Goal: Navigation & Orientation: Find specific page/section

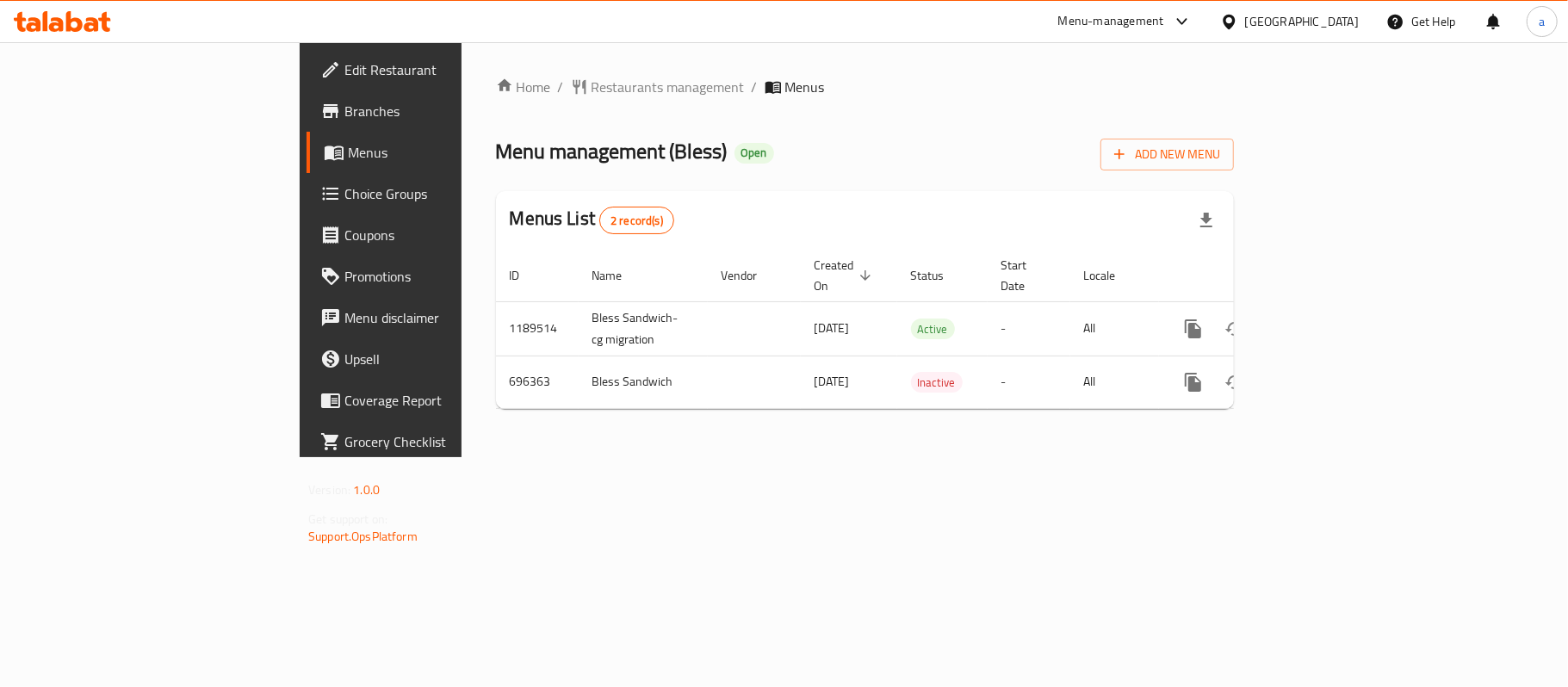
click at [1345, 24] on div "[GEOGRAPHIC_DATA]" at bounding box center [1301, 22] width 113 height 19
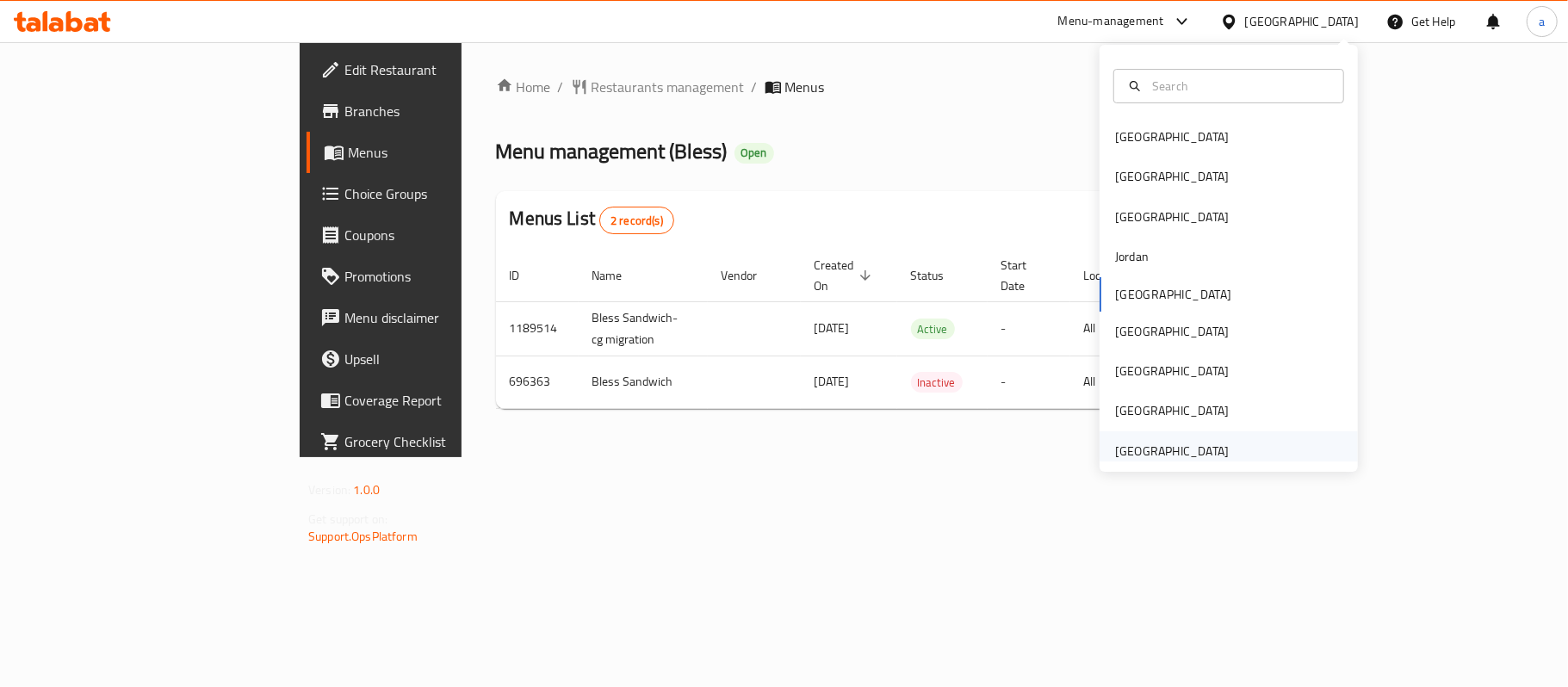
click at [1176, 448] on div "[GEOGRAPHIC_DATA]" at bounding box center [1171, 451] width 113 height 19
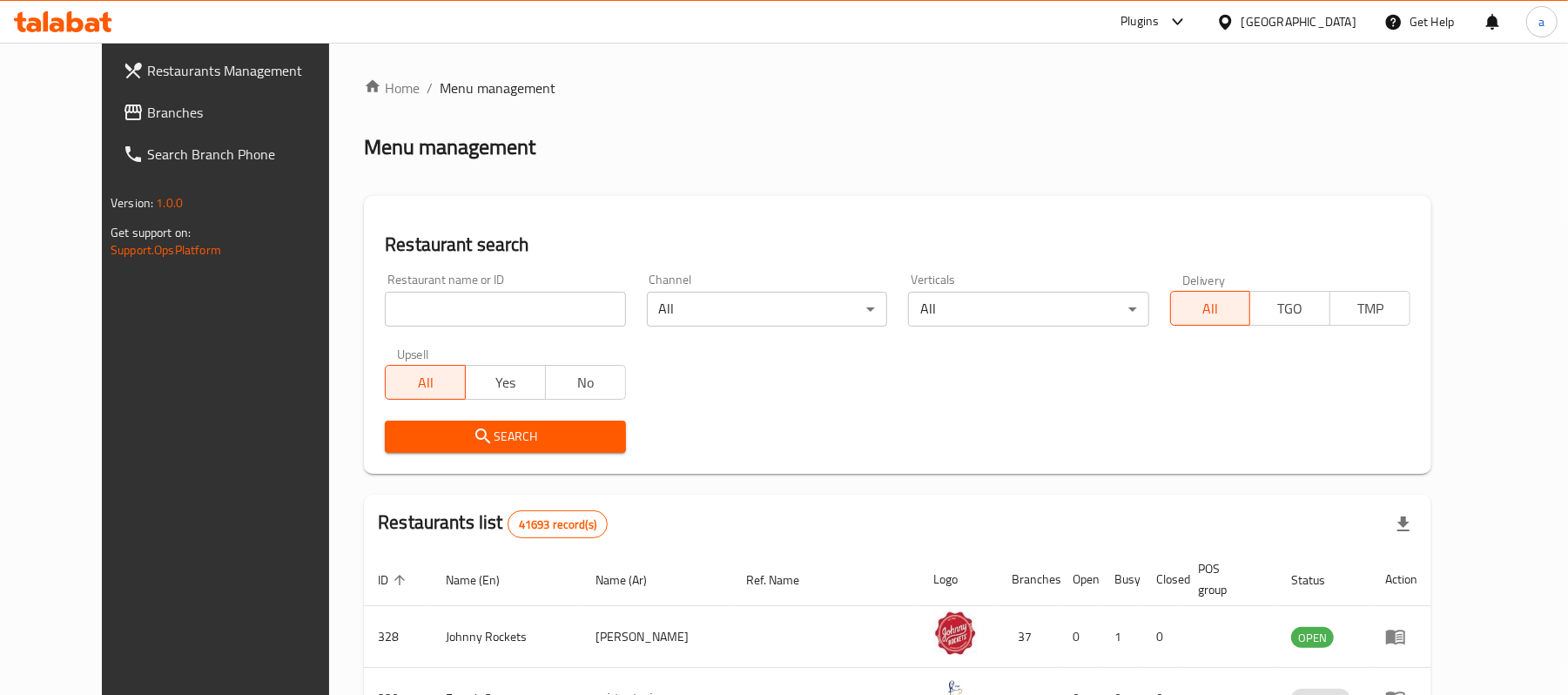
click at [102, 116] on div "Restaurants Management Branches Search Branch Phone Version: 1.0.0 Get support …" at bounding box center [784, 631] width 1364 height 1178
click at [147, 116] on span "Branches" at bounding box center [248, 113] width 203 height 21
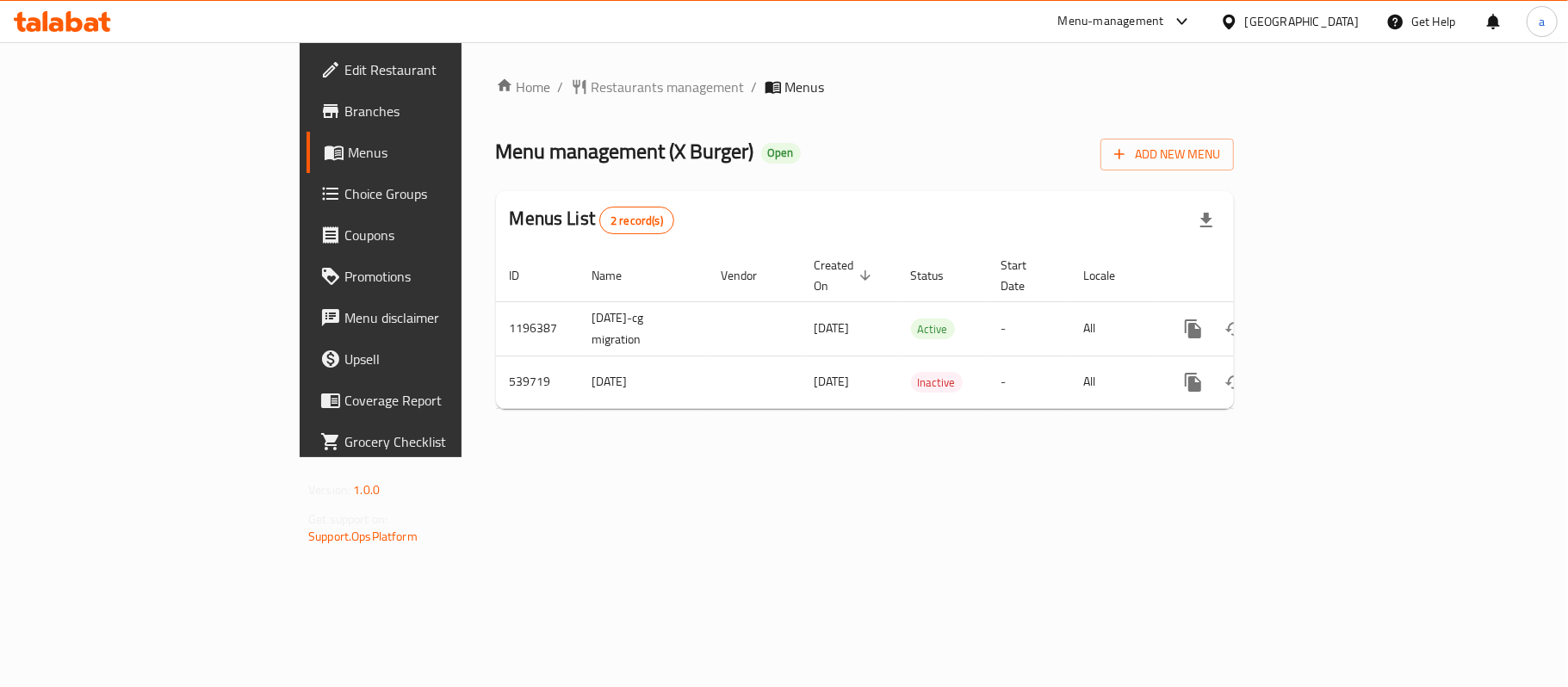
click at [63, 33] on div at bounding box center [62, 22] width 124 height 35
click at [86, 18] on icon at bounding box center [62, 22] width 98 height 21
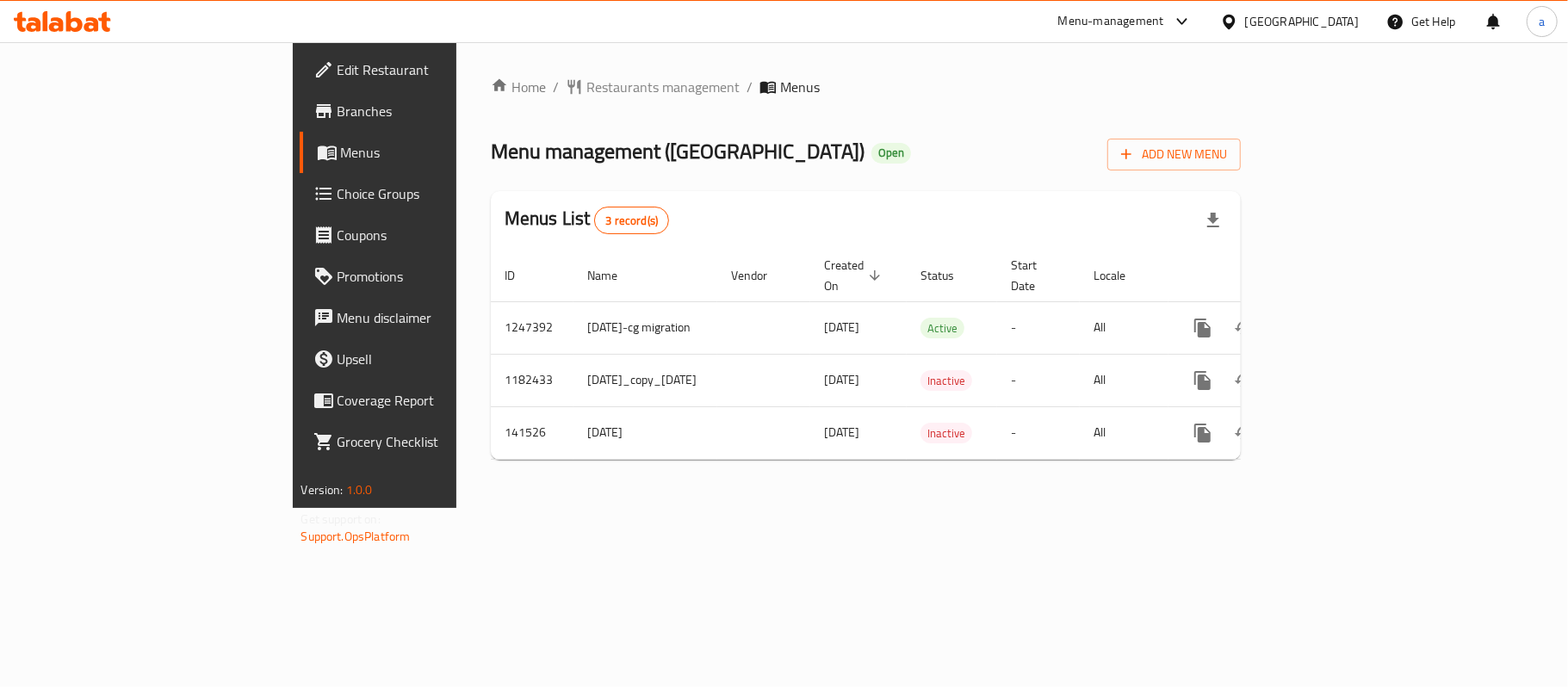
click at [1309, 17] on div "[GEOGRAPHIC_DATA]" at bounding box center [1301, 22] width 113 height 19
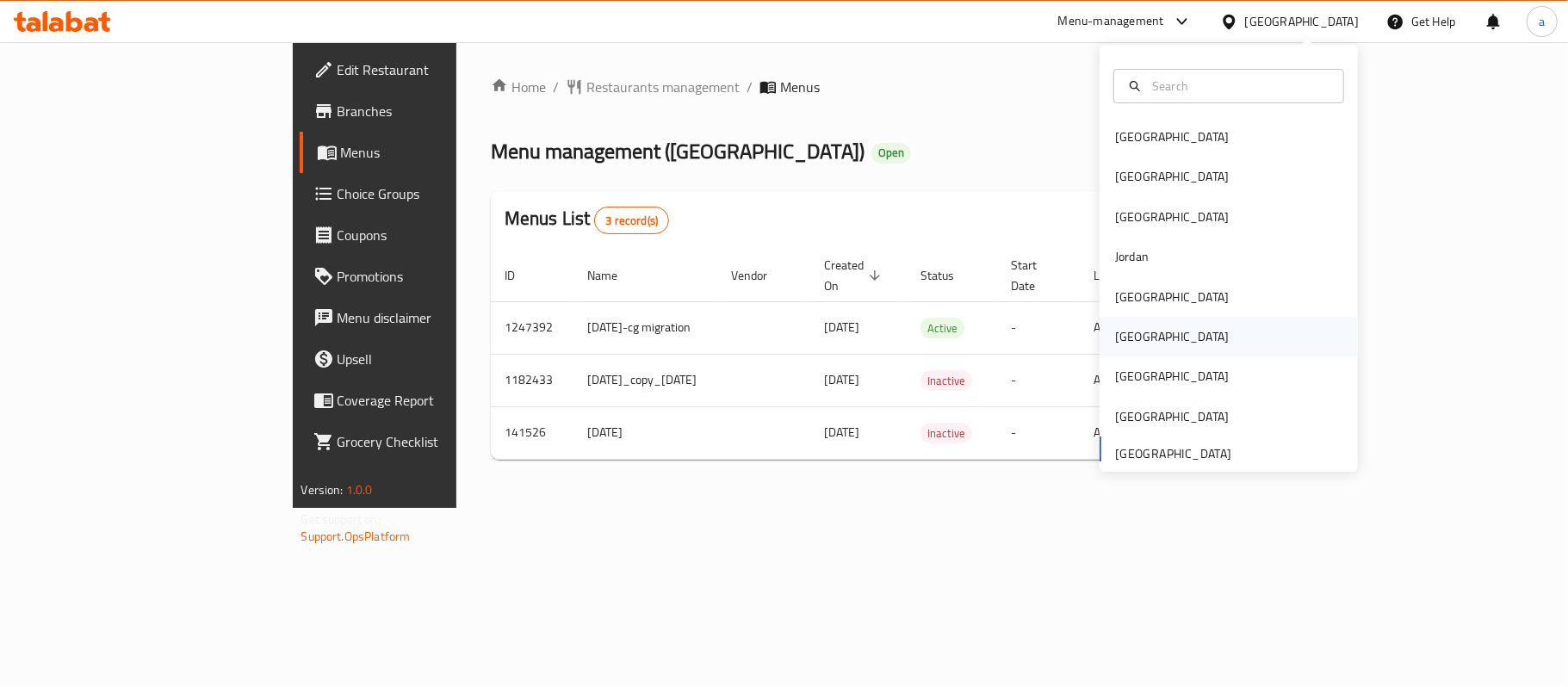
click at [1128, 334] on div "[GEOGRAPHIC_DATA]" at bounding box center [1171, 336] width 113 height 19
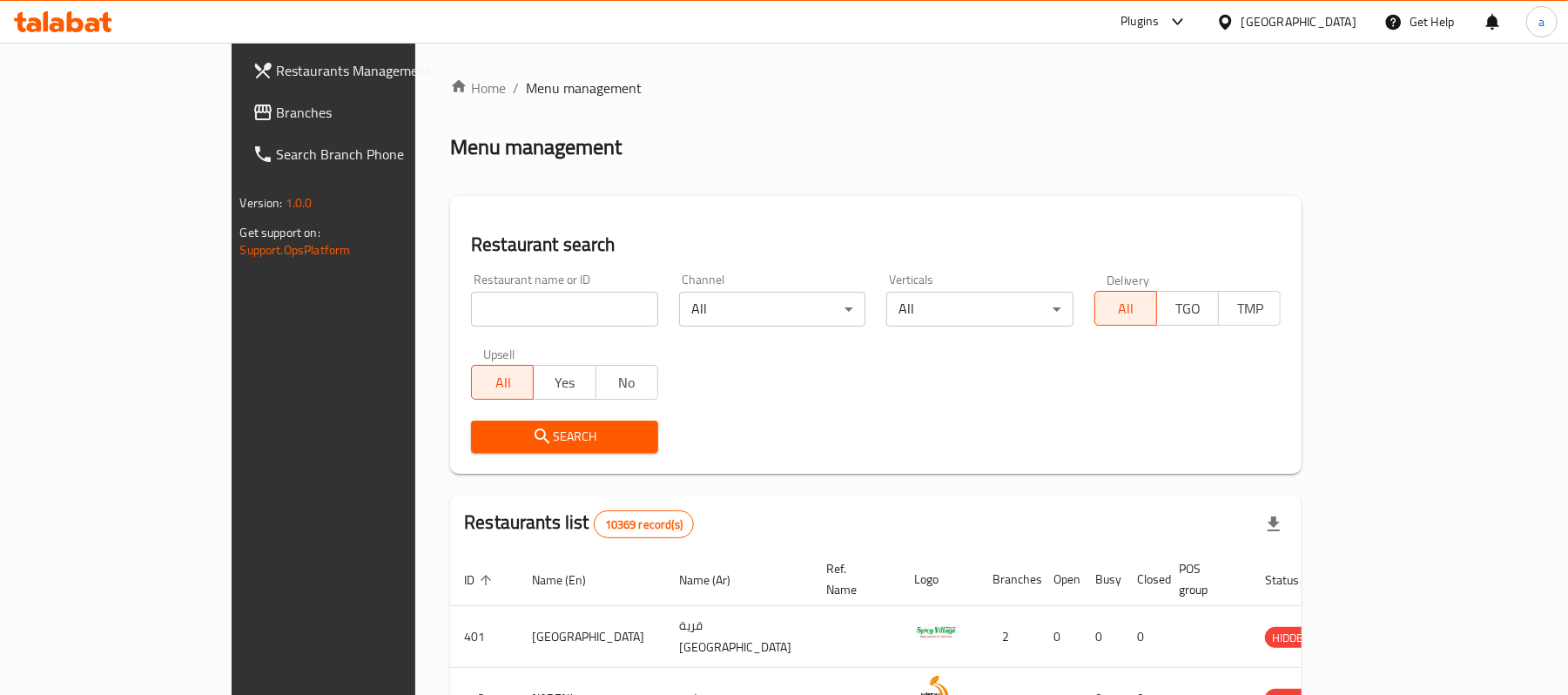
click at [277, 105] on span "Branches" at bounding box center [378, 113] width 203 height 21
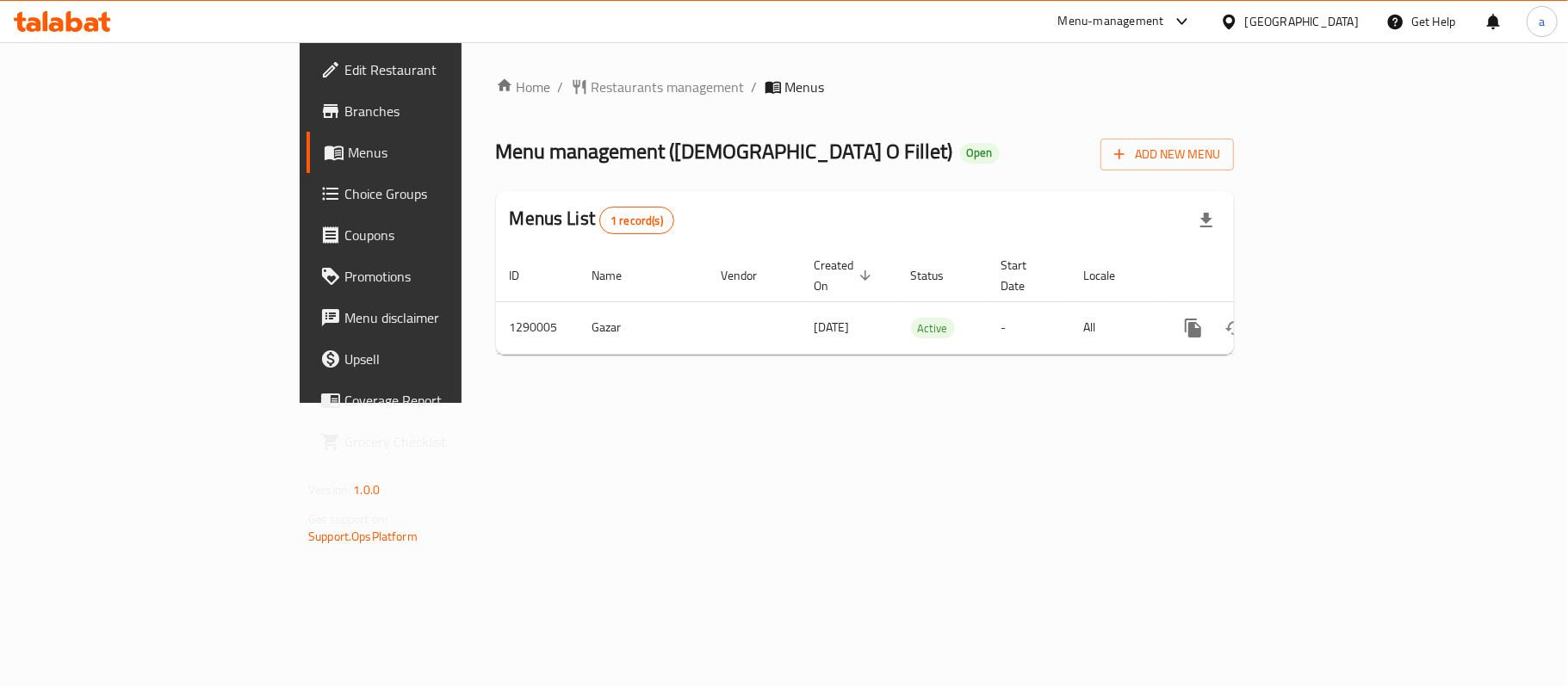
click at [84, 21] on icon at bounding box center [62, 22] width 98 height 21
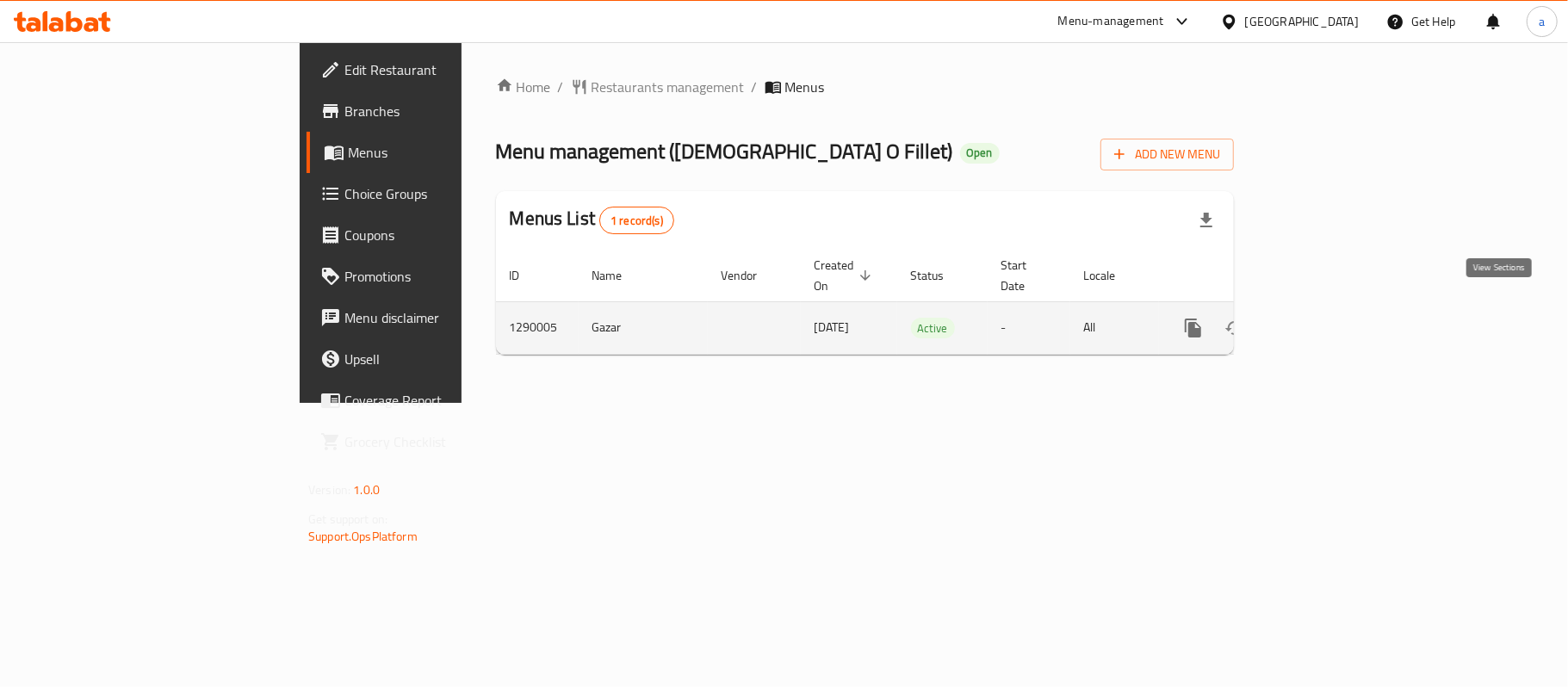
click at [1325, 320] on icon "enhanced table" at bounding box center [1317, 328] width 16 height 16
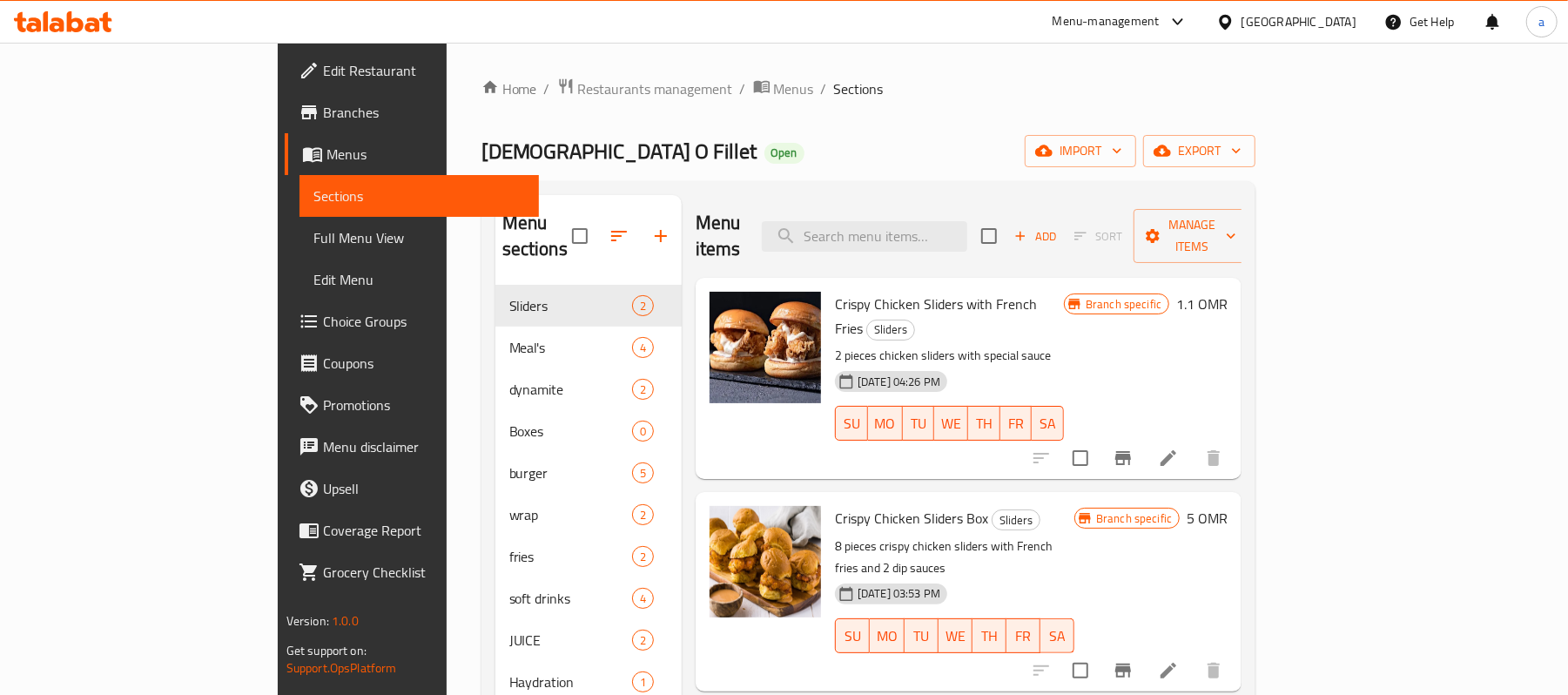
click at [1328, 16] on div "Oman" at bounding box center [1298, 22] width 114 height 19
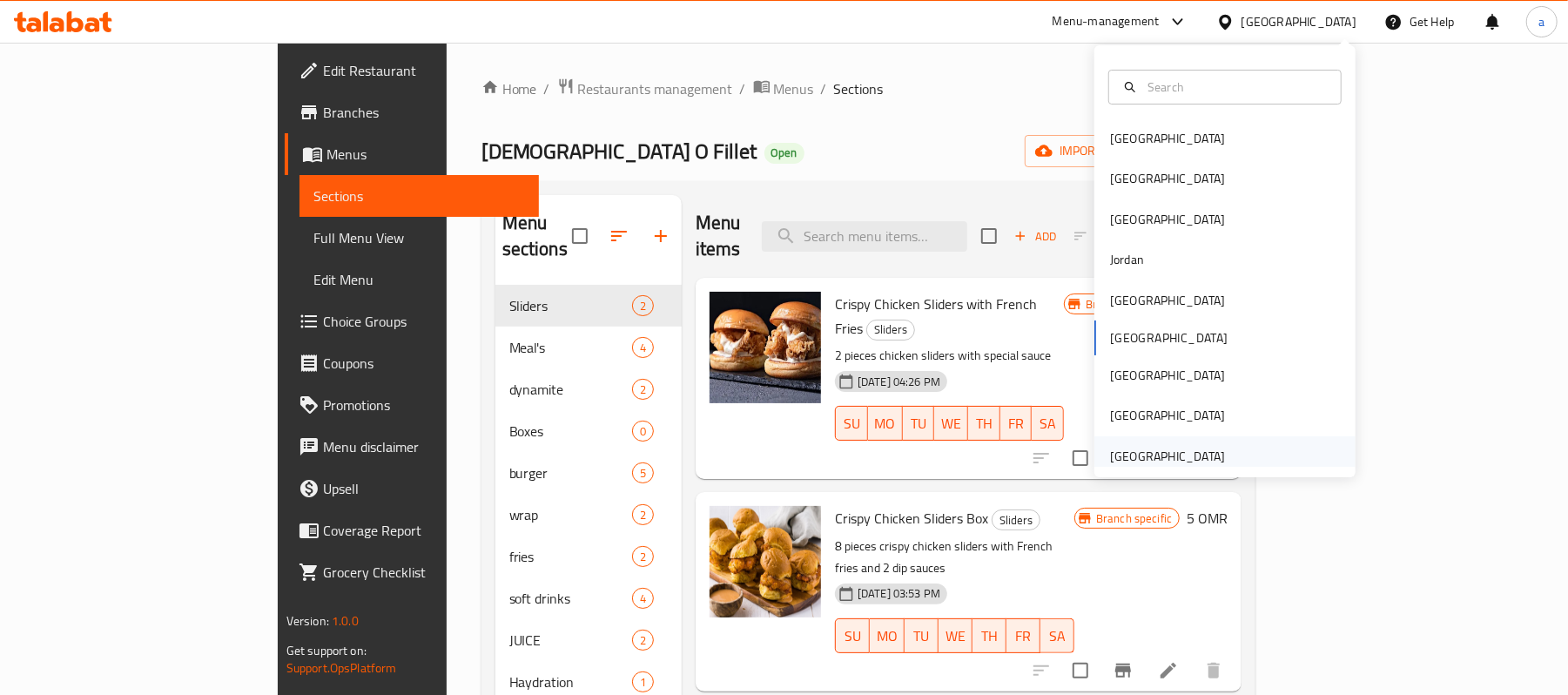
click at [1127, 436] on div "[GEOGRAPHIC_DATA]" at bounding box center [1167, 456] width 142 height 40
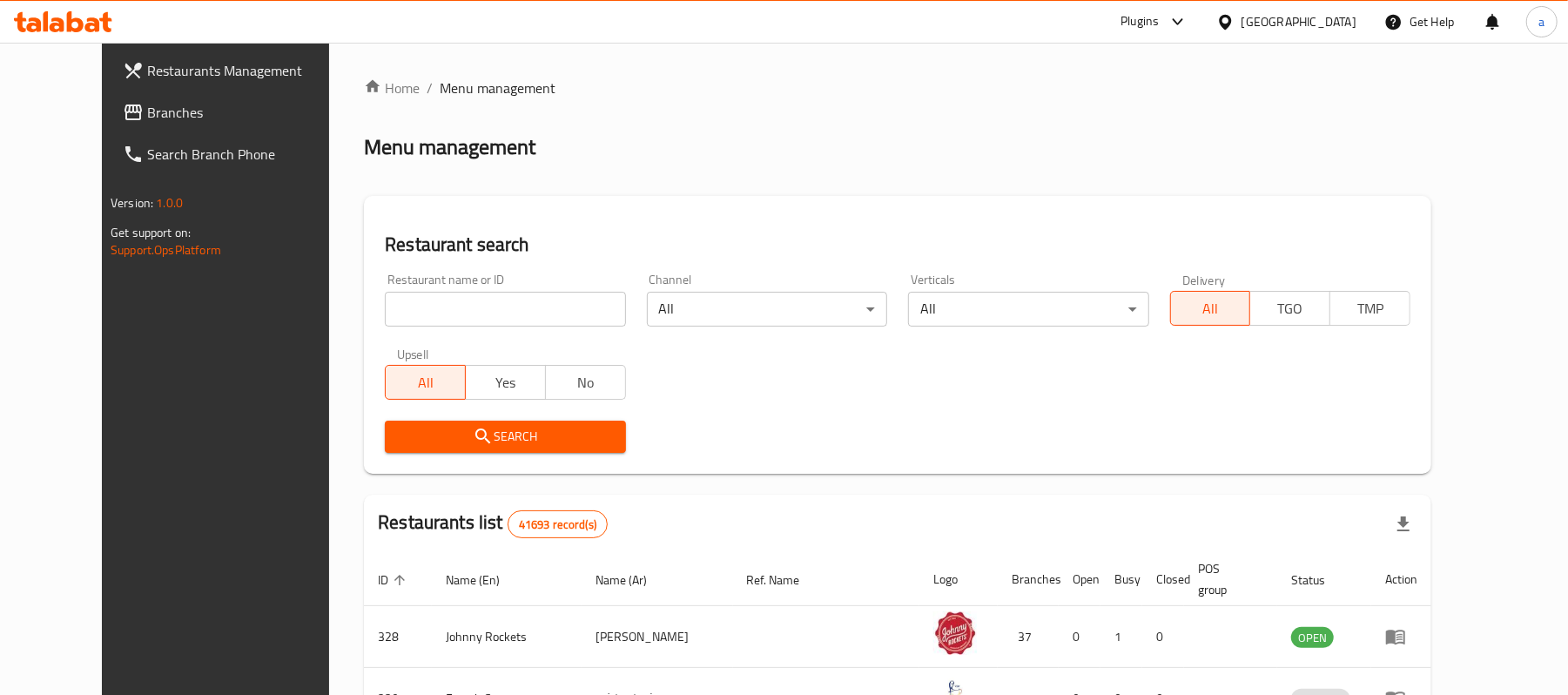
click at [147, 107] on span "Branches" at bounding box center [248, 113] width 203 height 21
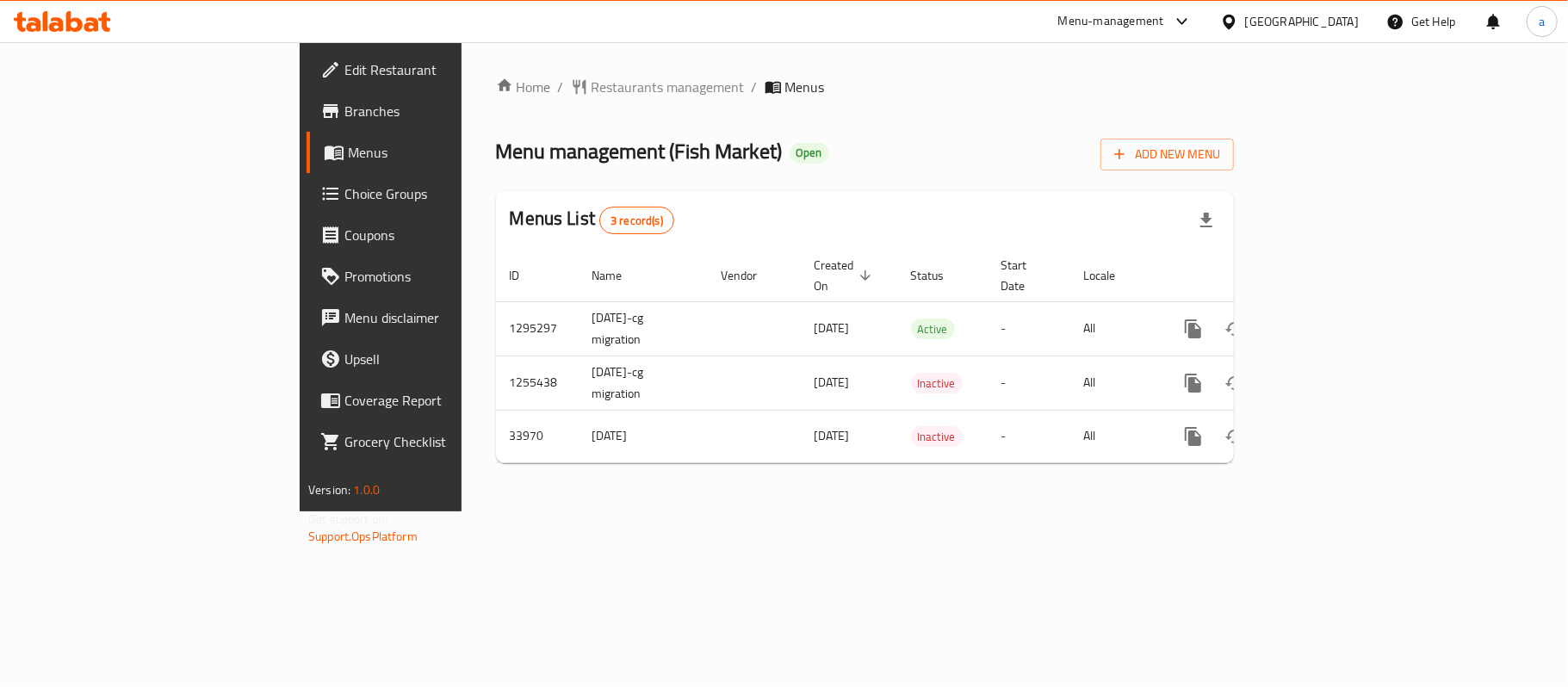
click at [55, 14] on icon at bounding box center [62, 22] width 98 height 21
click at [300, 613] on div "Edit Restaurant Branches Menus Choice Groups Coupons Promotions Menu disclaimer…" at bounding box center [430, 385] width 262 height 687
click at [45, 22] on icon at bounding box center [46, 21] width 5 height 20
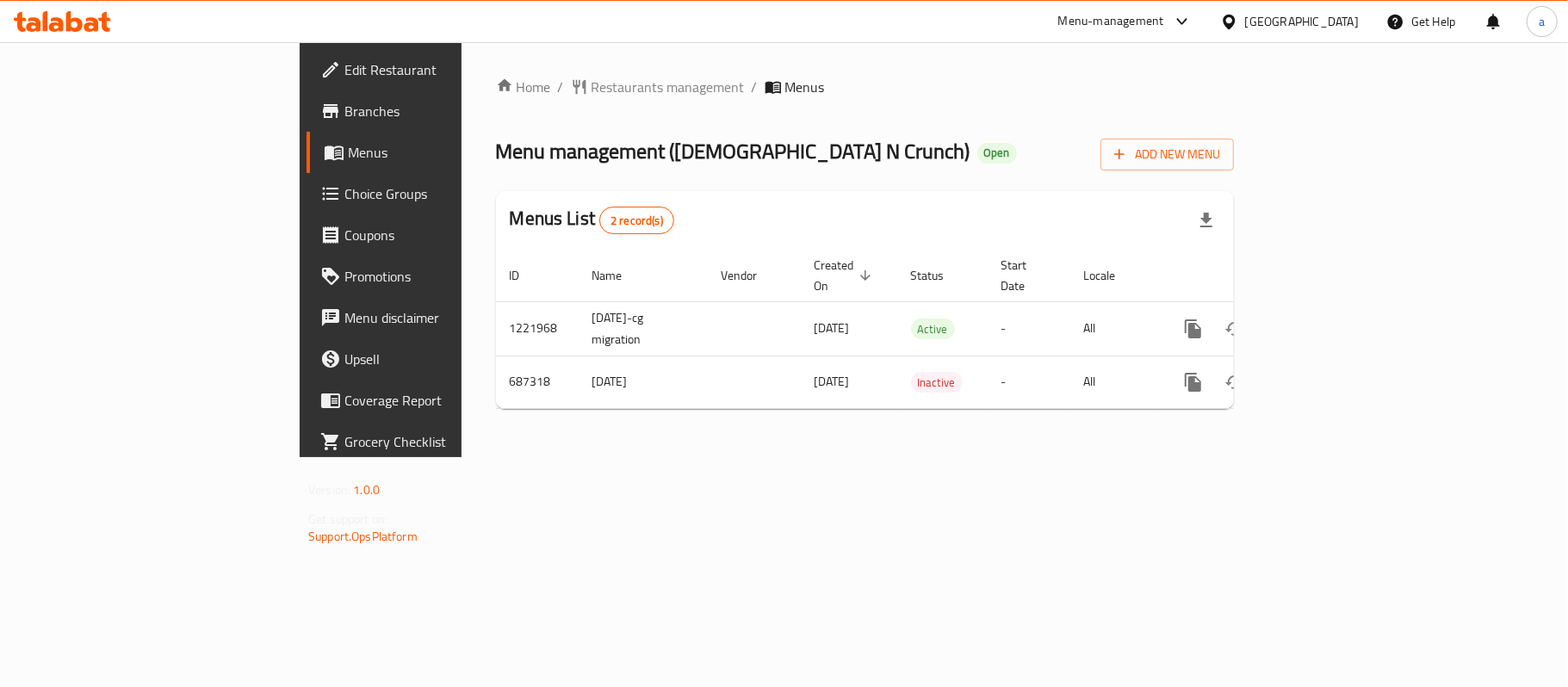
click at [1286, 18] on div "[GEOGRAPHIC_DATA]" at bounding box center [1301, 22] width 113 height 19
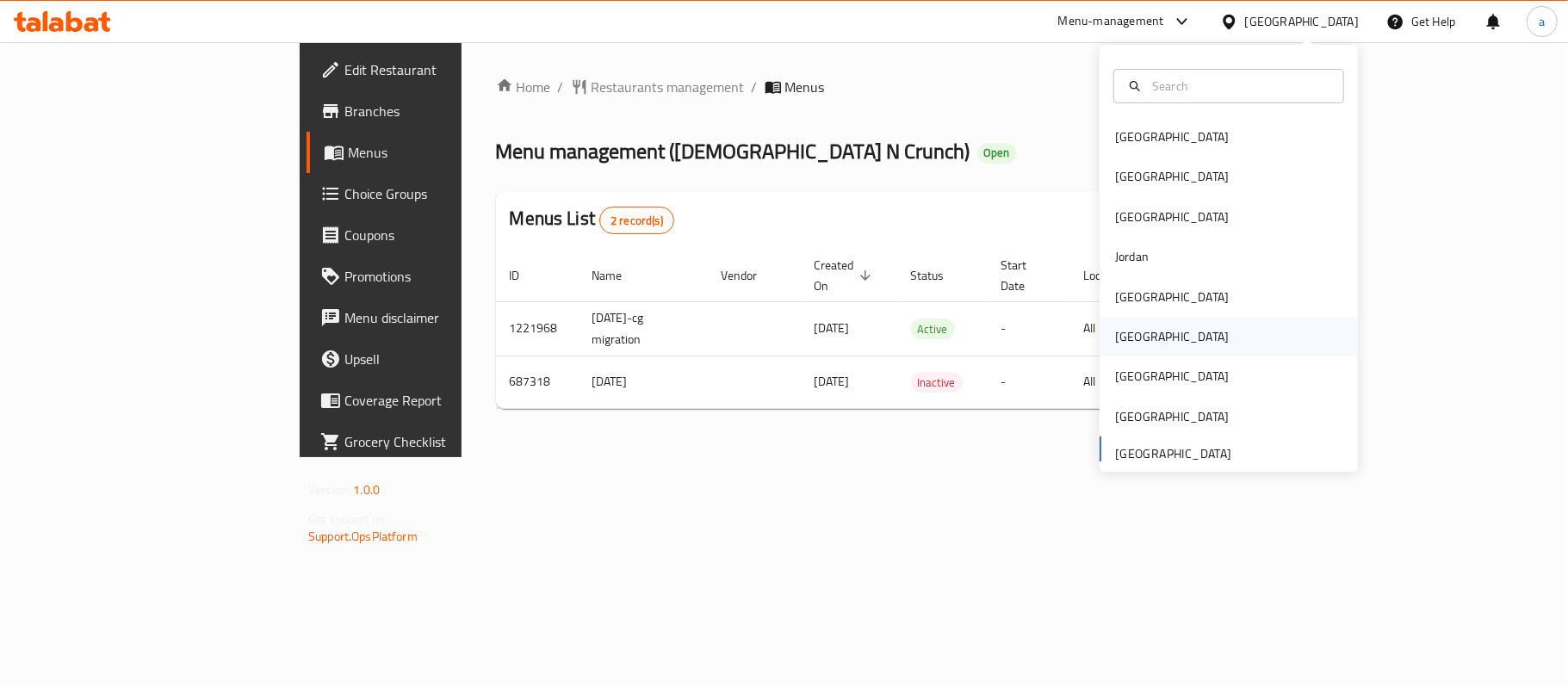
click at [1121, 344] on div "[GEOGRAPHIC_DATA]" at bounding box center [1171, 336] width 113 height 19
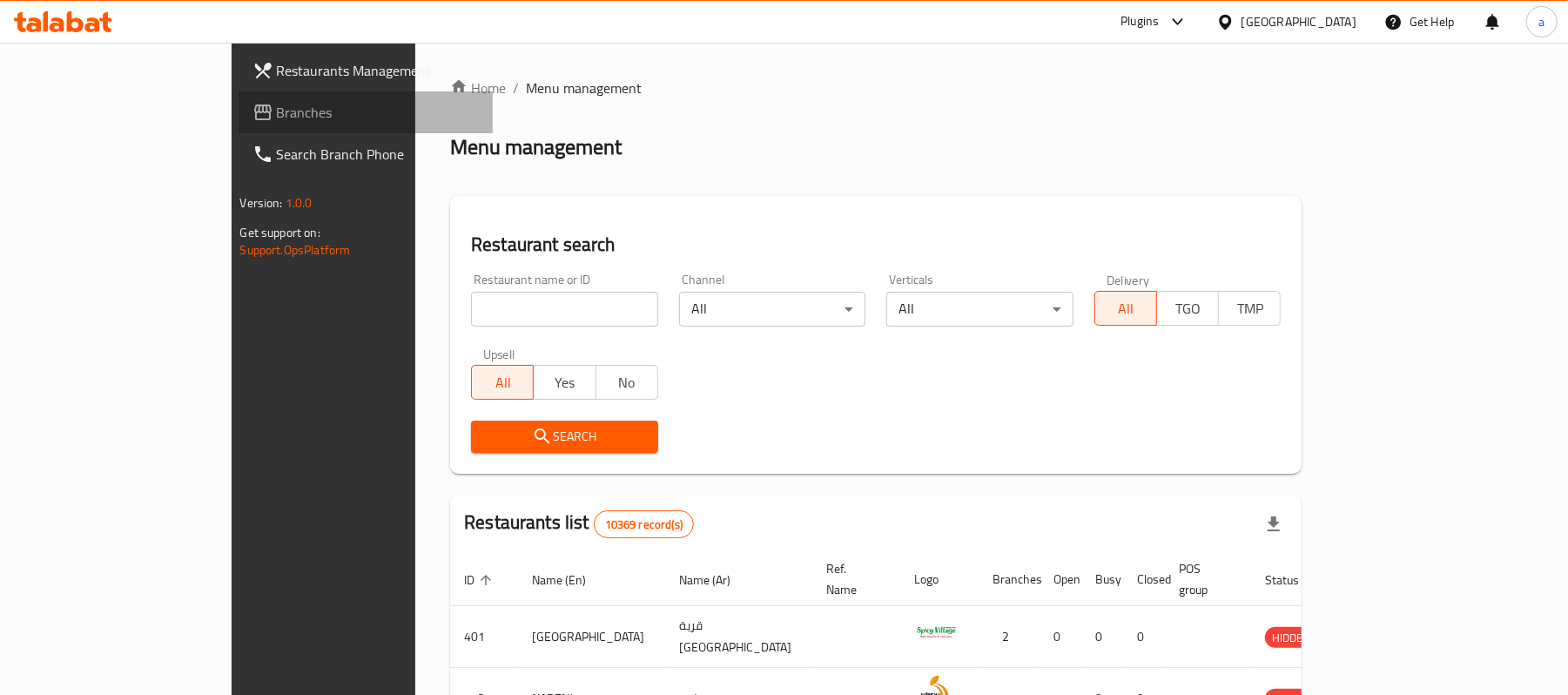
click at [239, 125] on link "Branches" at bounding box center [366, 113] width 255 height 42
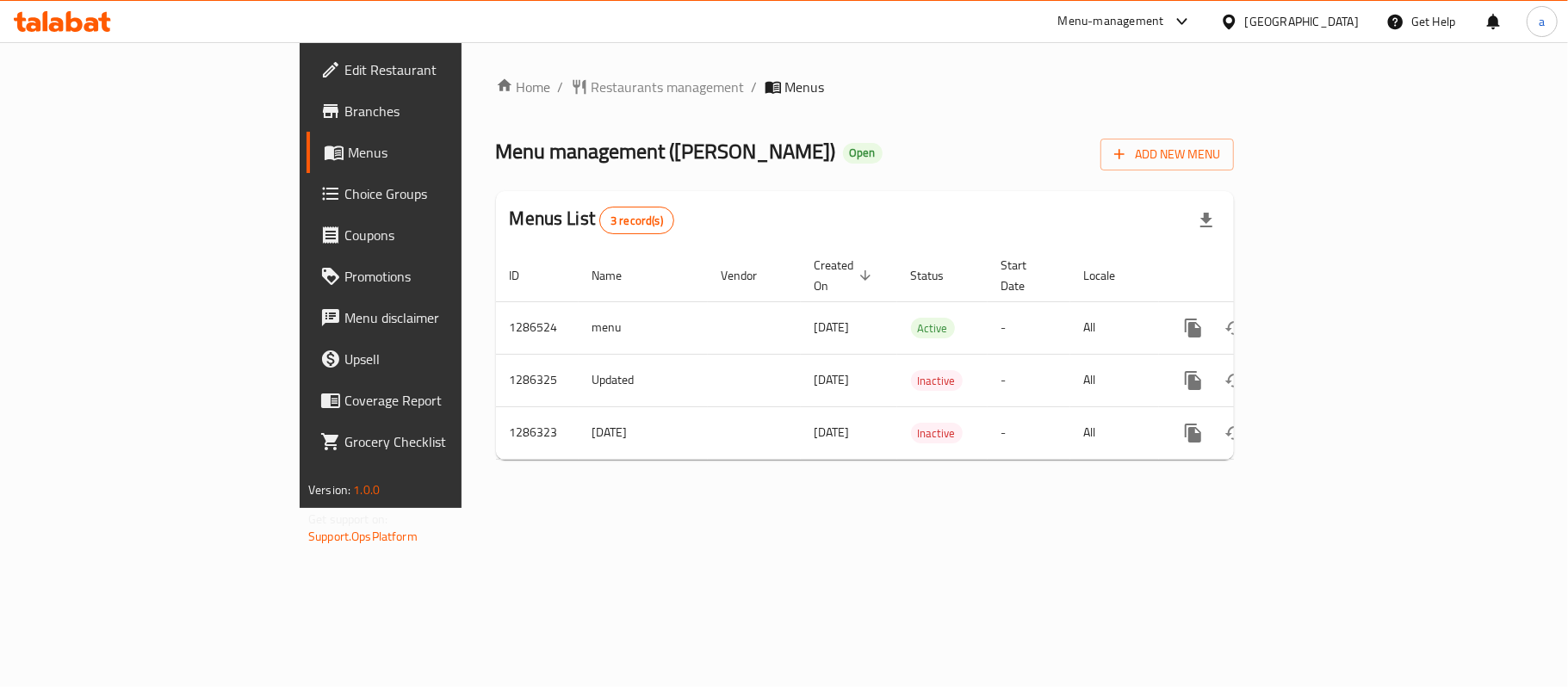
click at [1348, 19] on div "[GEOGRAPHIC_DATA]" at bounding box center [1301, 22] width 113 height 19
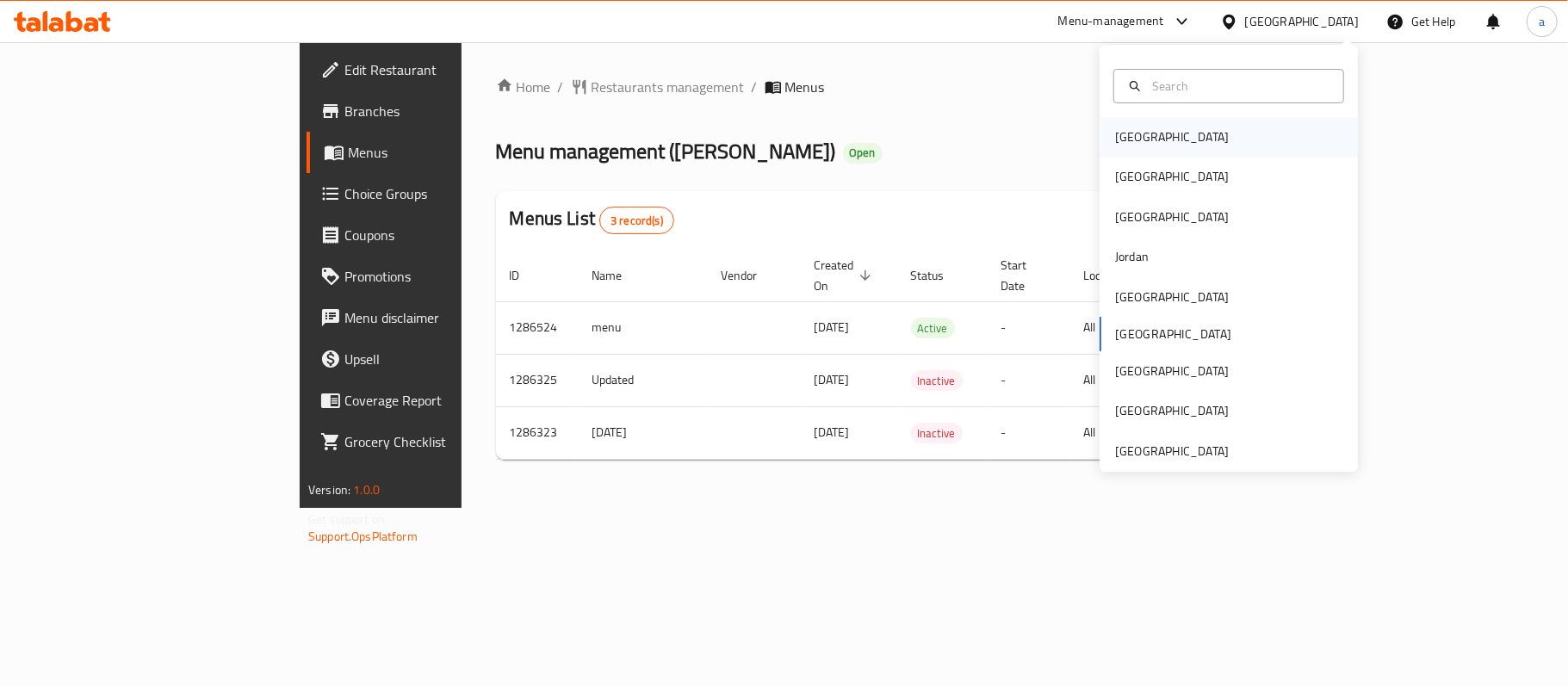
click at [1196, 148] on div "[GEOGRAPHIC_DATA]" at bounding box center [1228, 137] width 258 height 40
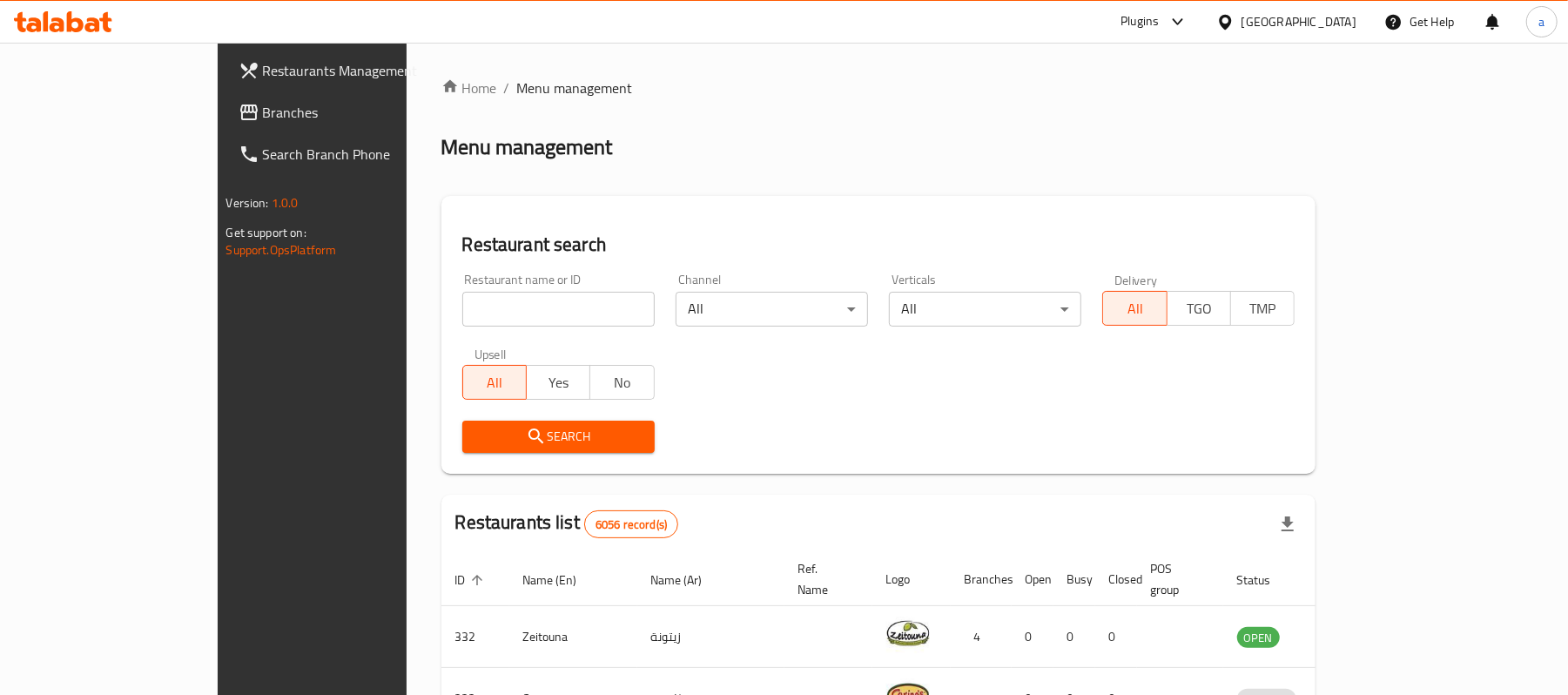
click at [263, 108] on span "Branches" at bounding box center [364, 113] width 203 height 21
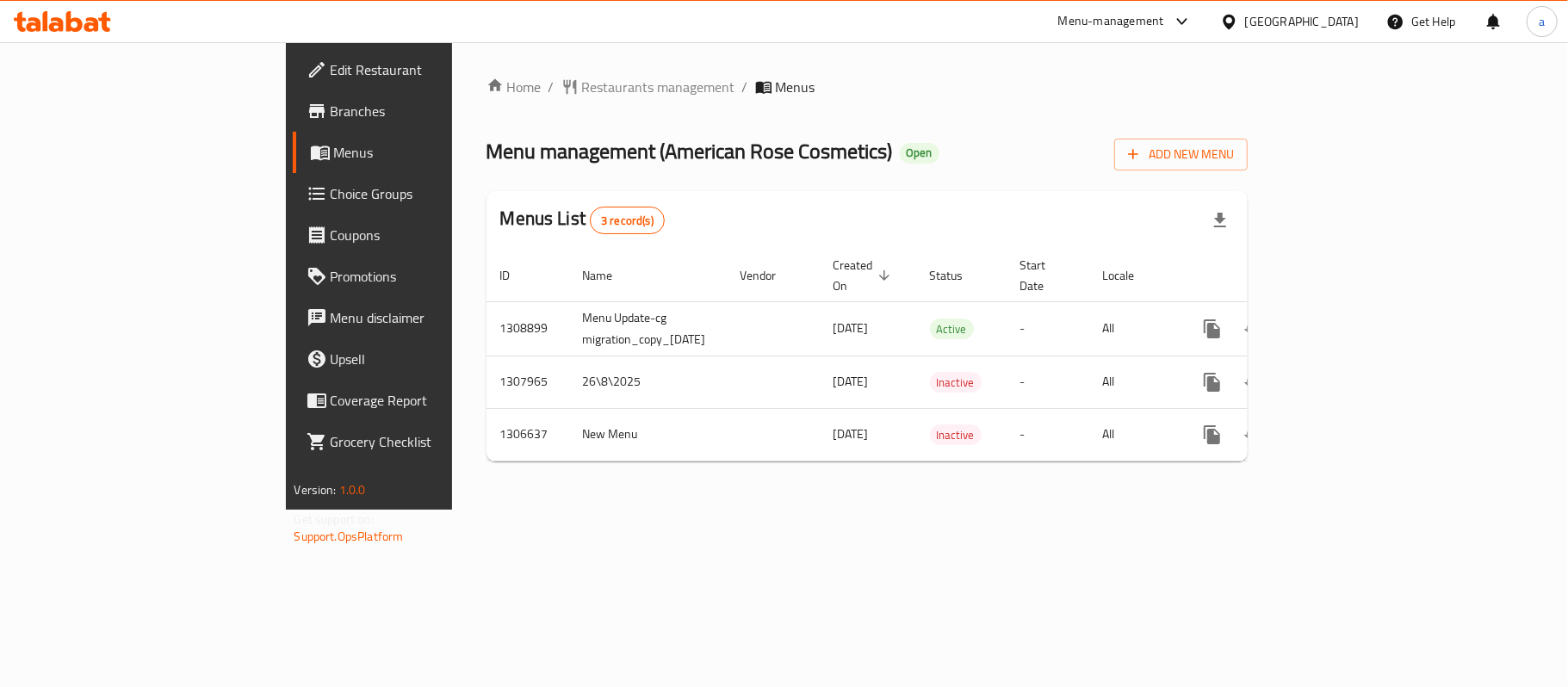
click at [1348, 22] on div "[GEOGRAPHIC_DATA]" at bounding box center [1301, 22] width 113 height 19
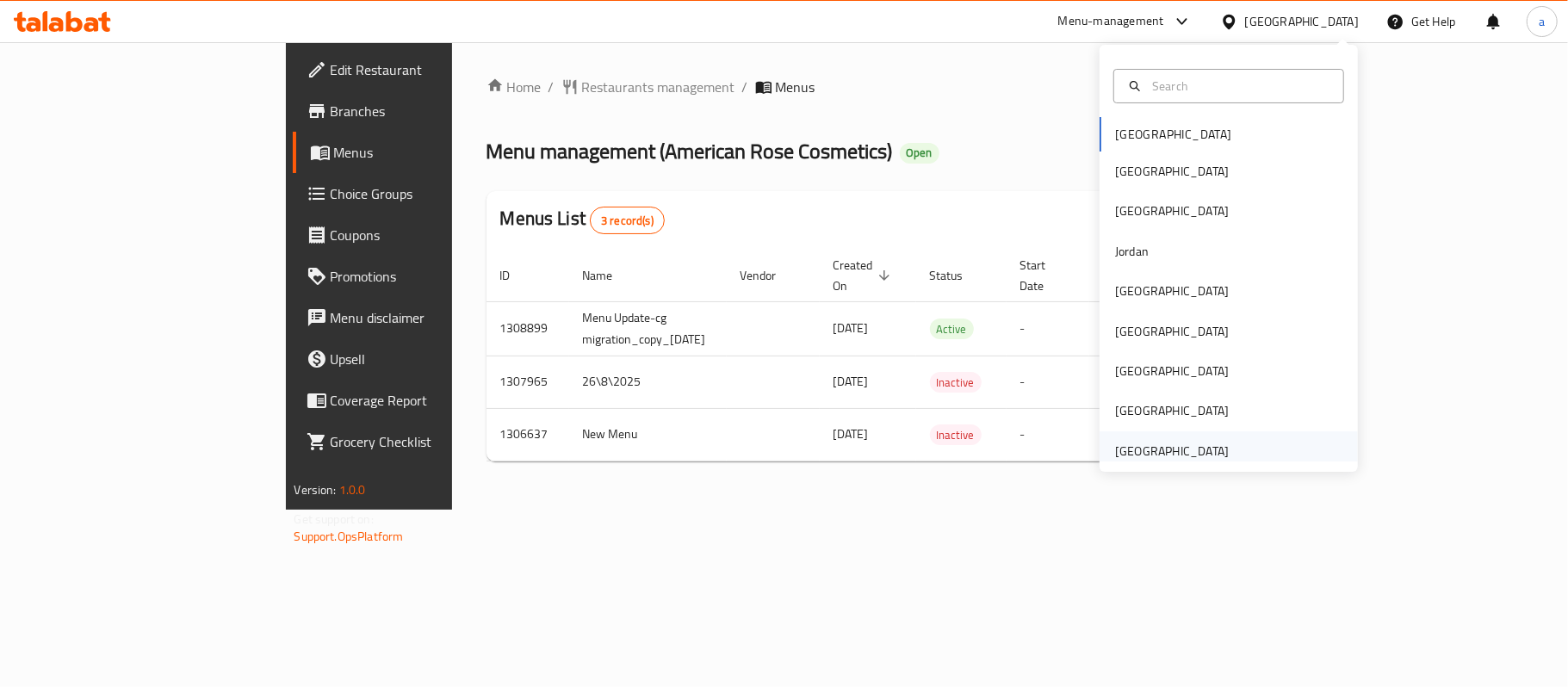
click at [1133, 452] on div "[GEOGRAPHIC_DATA]" at bounding box center [1171, 451] width 113 height 19
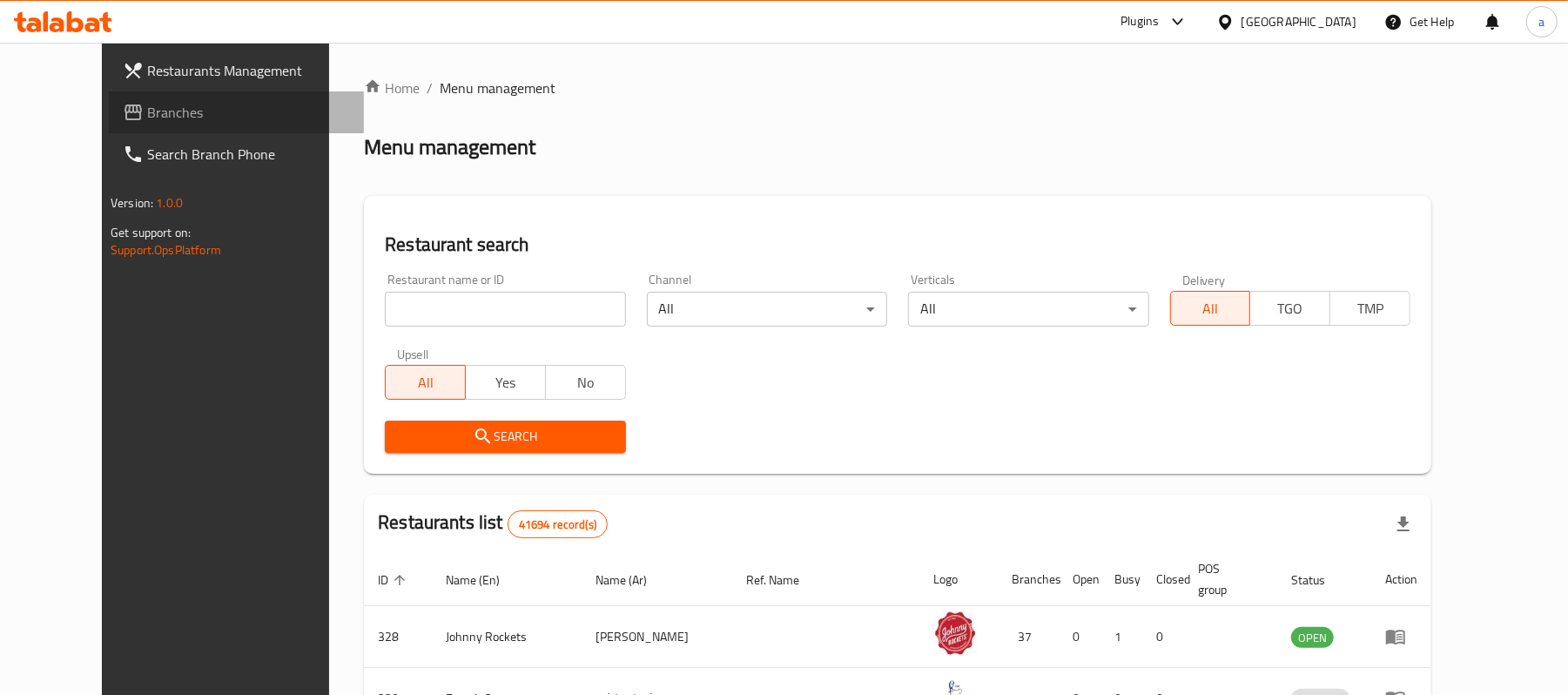
click at [147, 120] on span "Branches" at bounding box center [248, 113] width 203 height 21
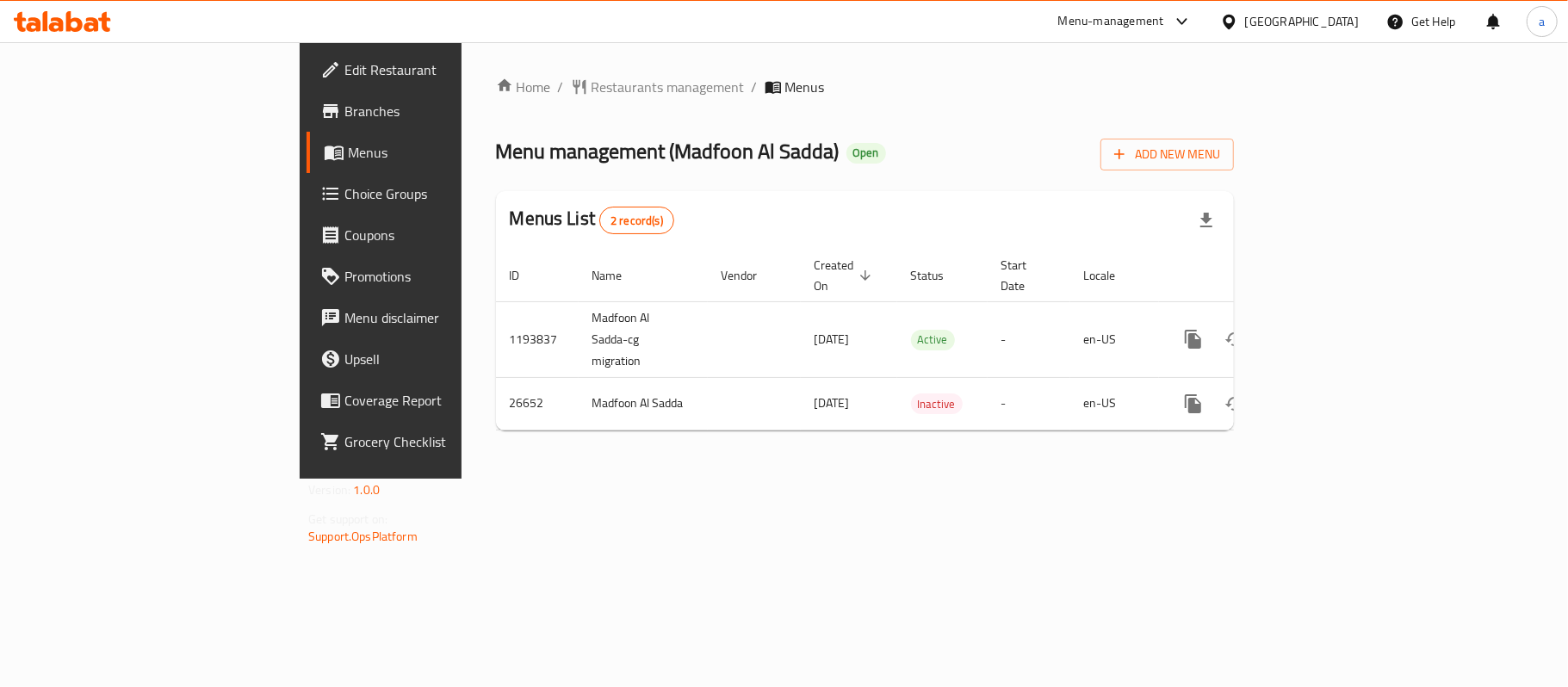
click at [61, 22] on icon at bounding box center [56, 24] width 15 height 15
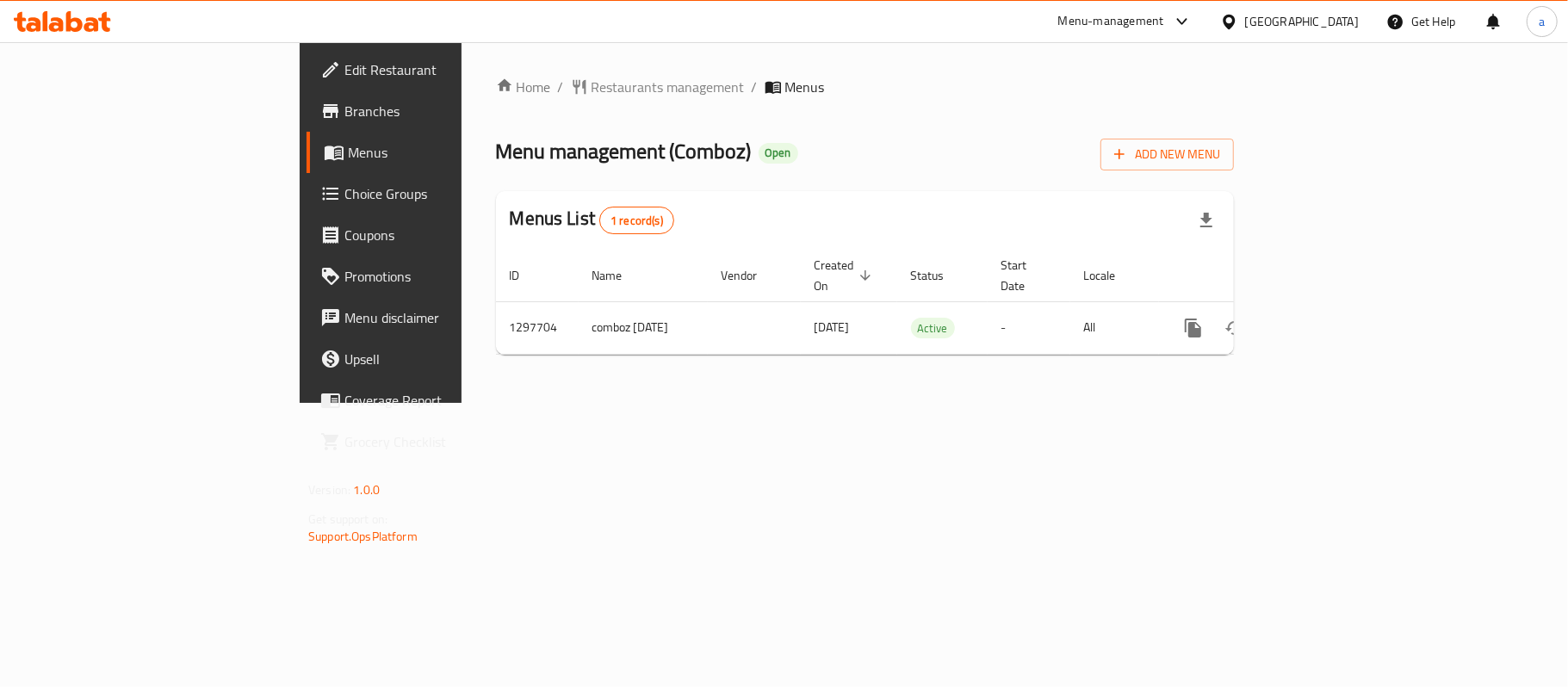
click at [55, 15] on icon at bounding box center [62, 22] width 98 height 21
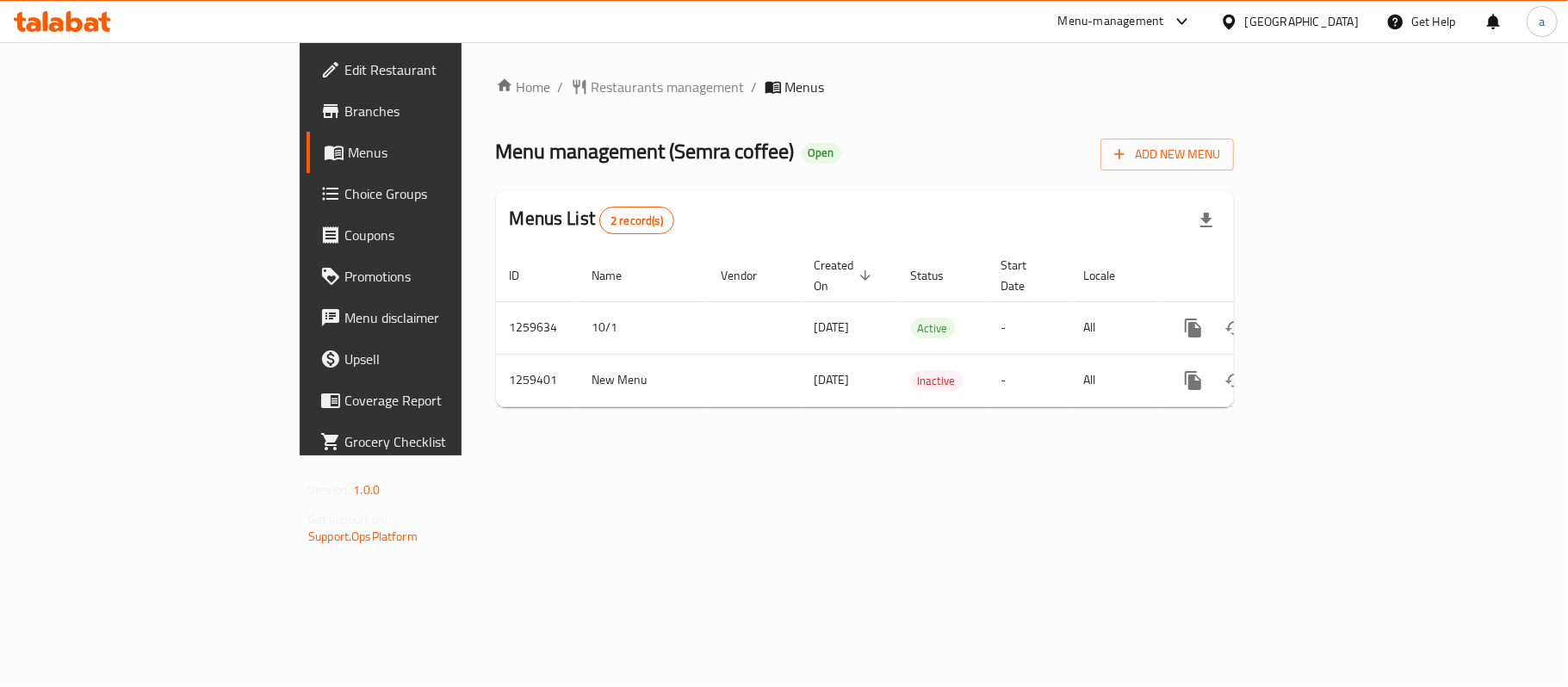
click at [55, 21] on icon at bounding box center [56, 24] width 15 height 15
click at [73, 22] on icon at bounding box center [74, 22] width 16 height 21
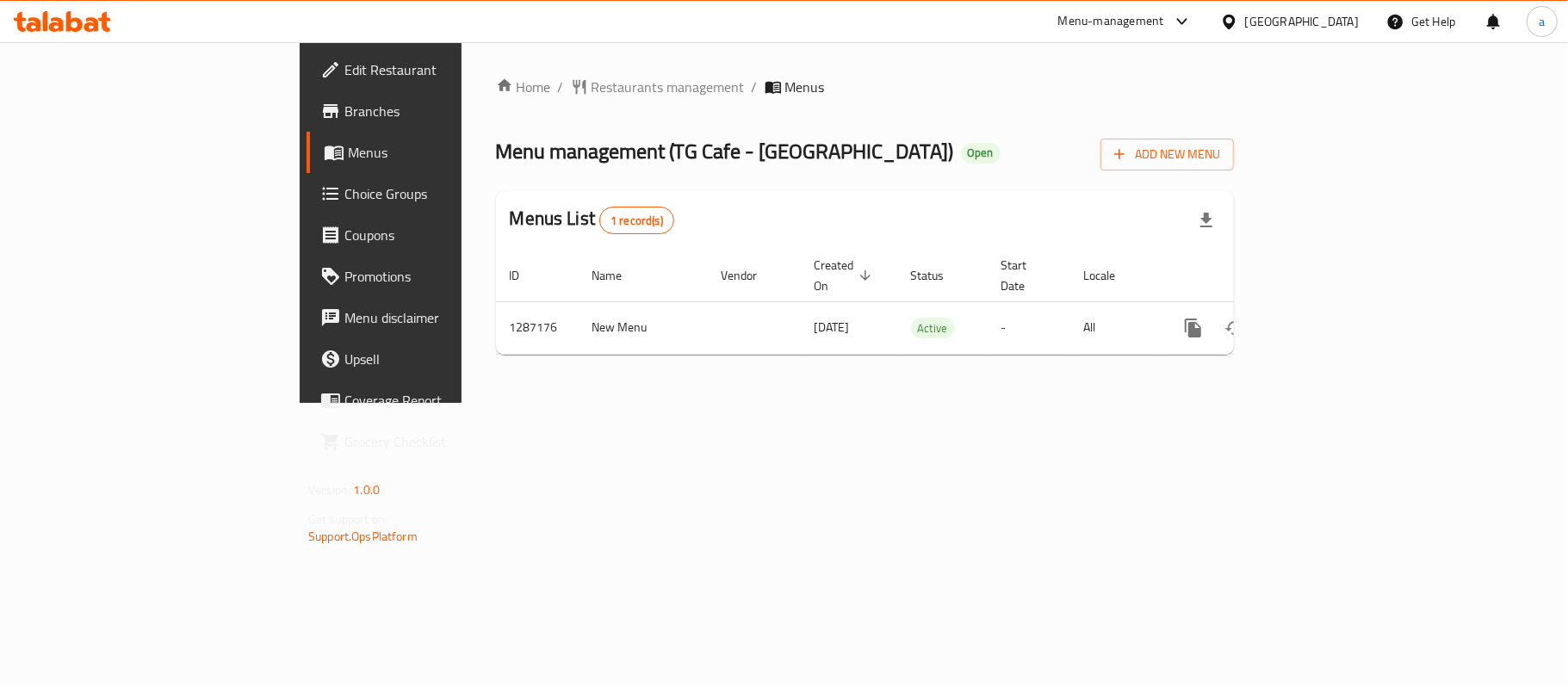
click at [92, 16] on icon at bounding box center [62, 22] width 98 height 21
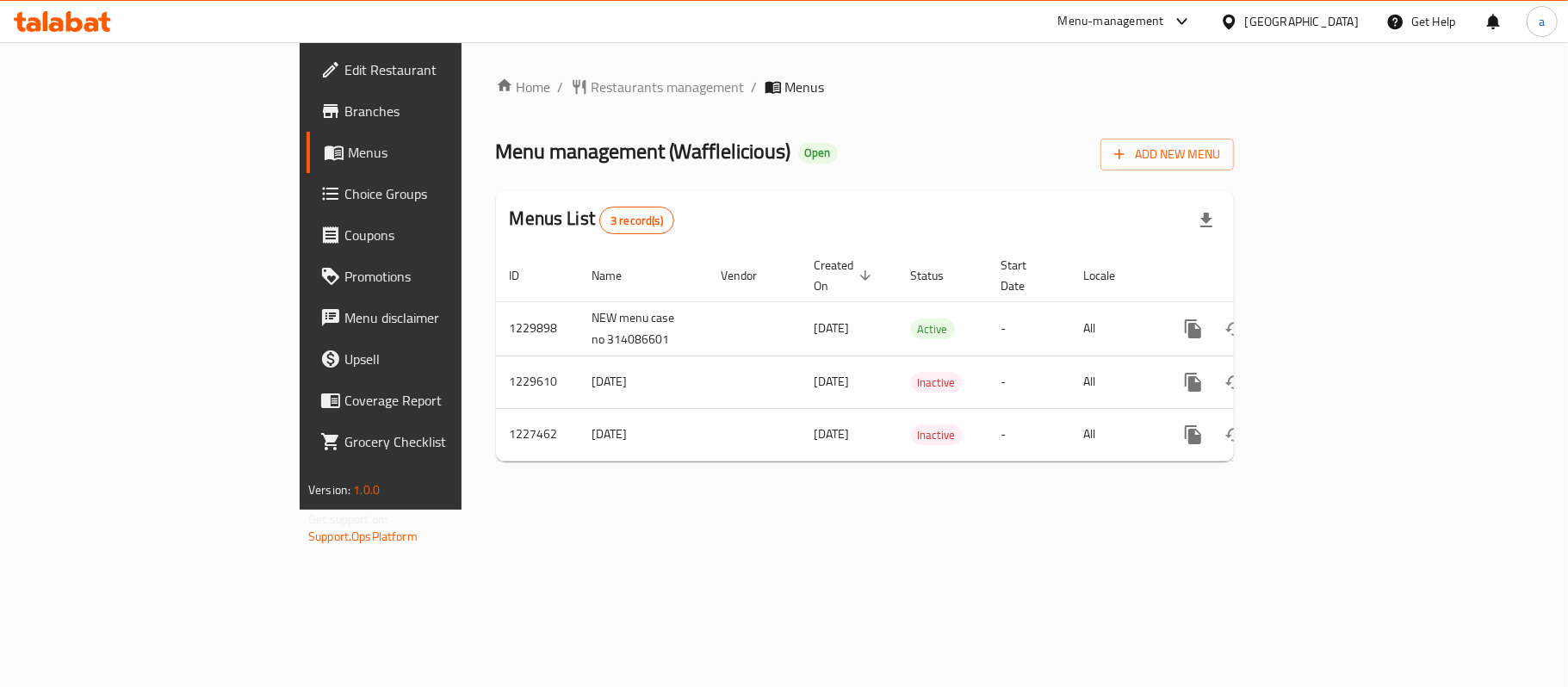
click at [67, 14] on icon at bounding box center [74, 22] width 16 height 21
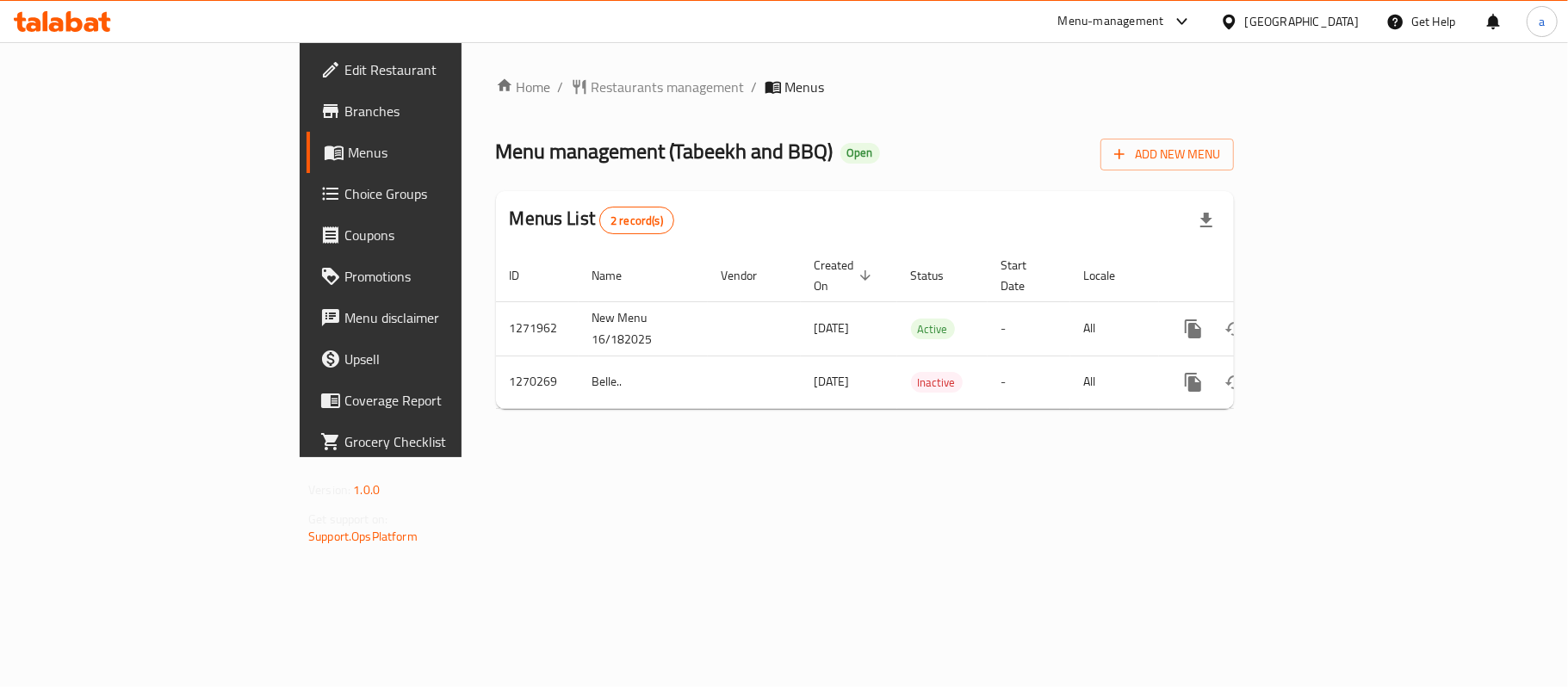
click at [53, 25] on icon at bounding box center [56, 24] width 15 height 15
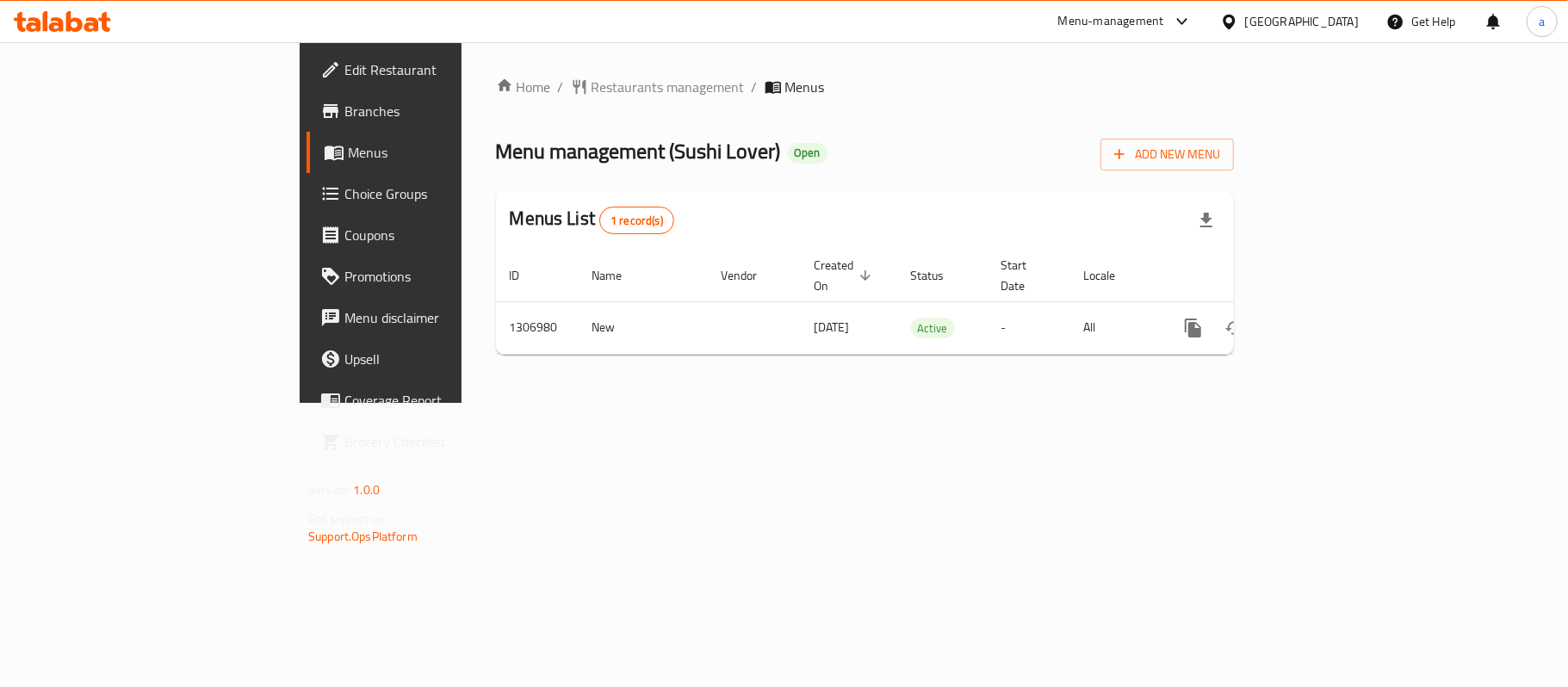
click at [1290, 29] on div "[GEOGRAPHIC_DATA]" at bounding box center [1301, 22] width 113 height 19
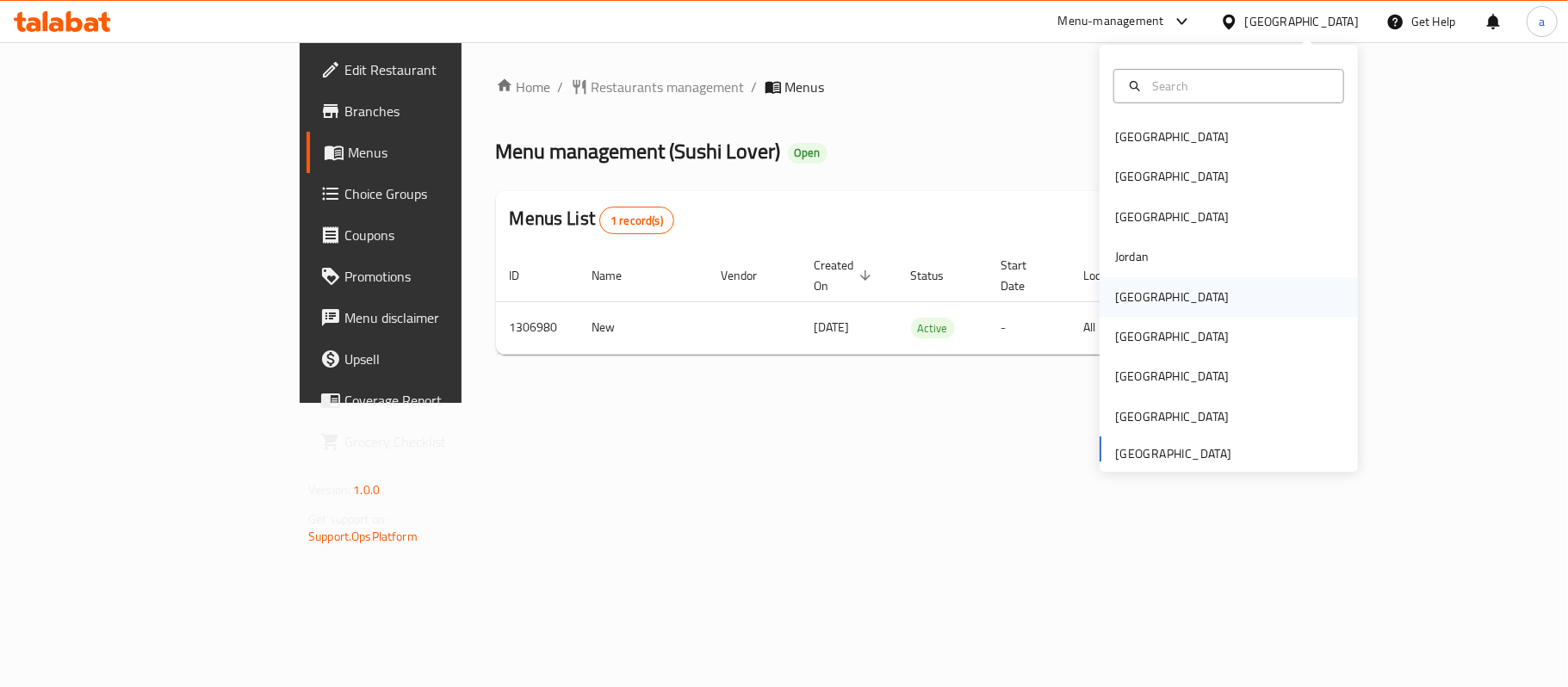
click at [1161, 295] on div "[GEOGRAPHIC_DATA]" at bounding box center [1228, 297] width 258 height 40
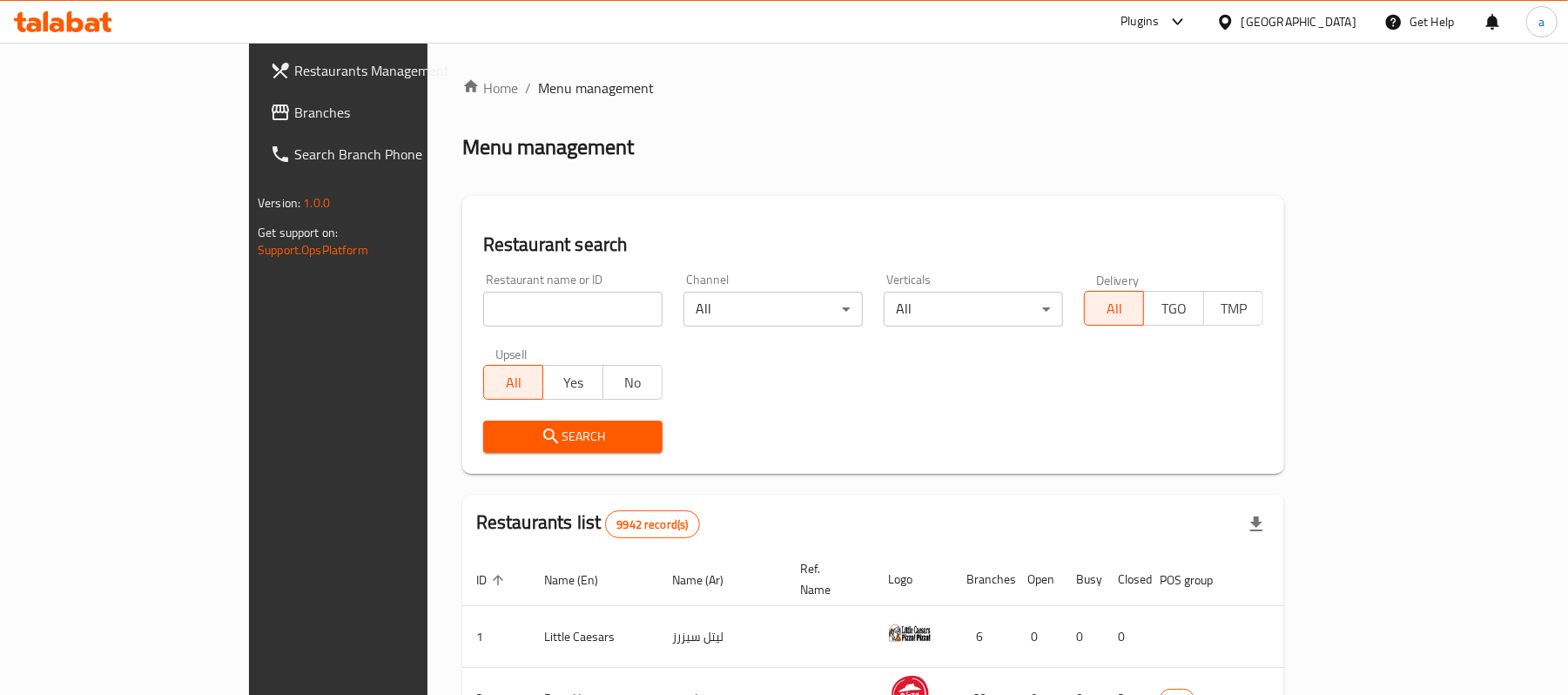
click at [88, 18] on icon at bounding box center [93, 24] width 15 height 15
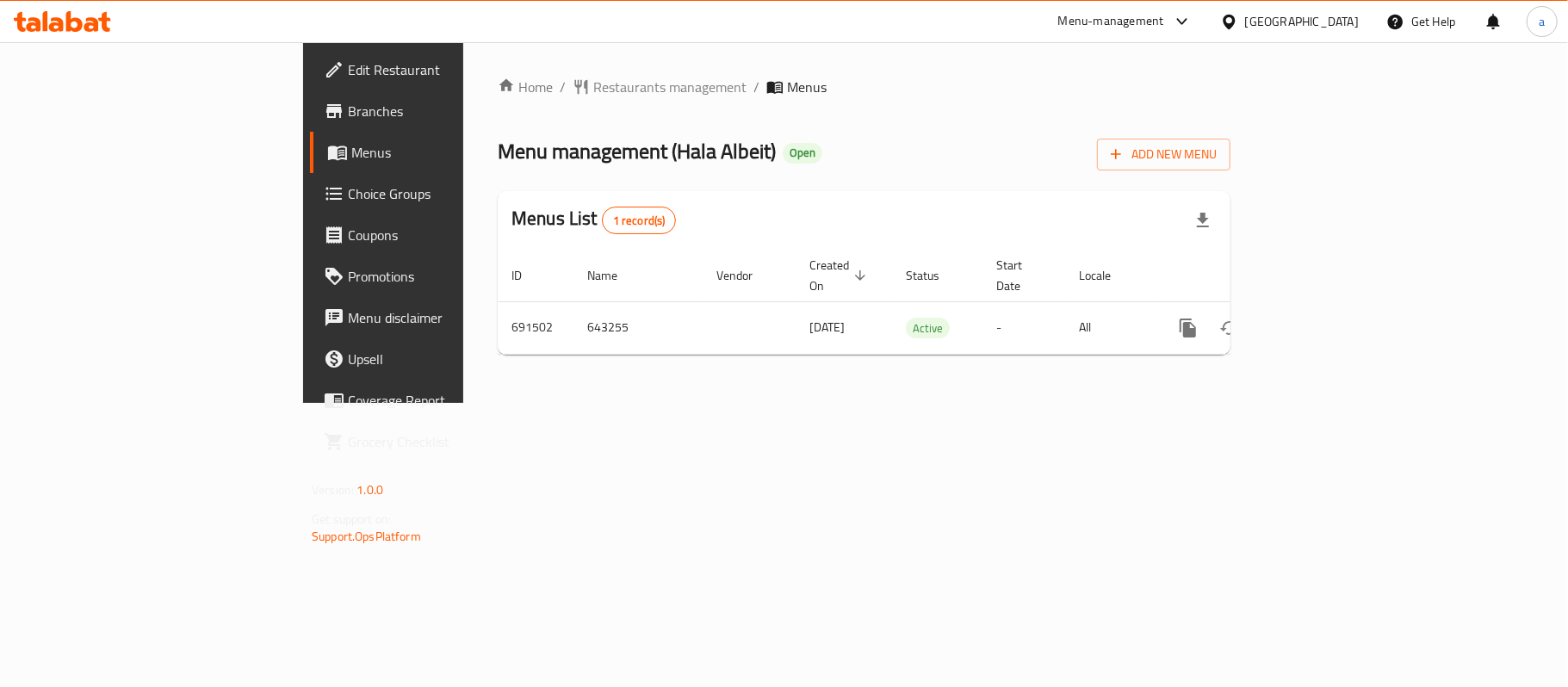
click at [1337, 15] on div "[GEOGRAPHIC_DATA]" at bounding box center [1301, 22] width 113 height 19
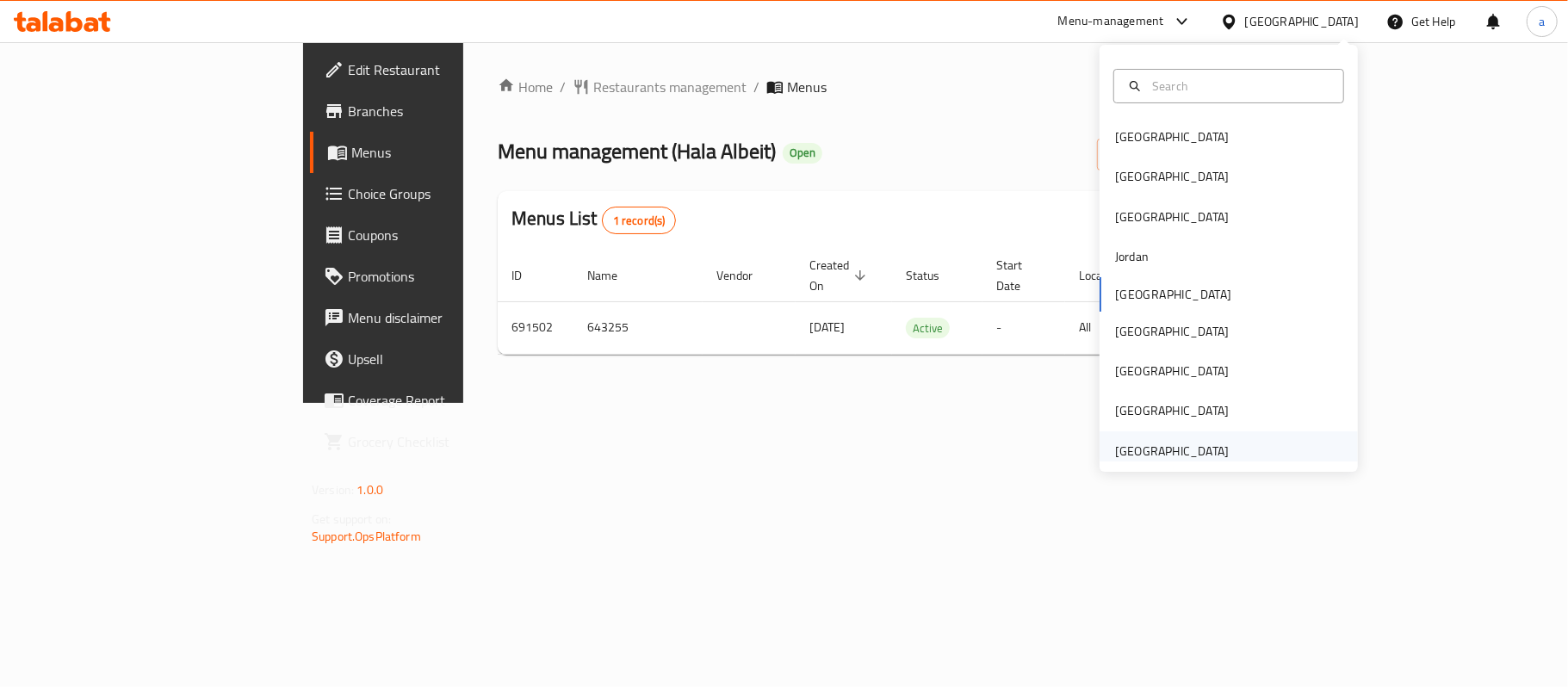
click at [1170, 459] on div "[GEOGRAPHIC_DATA]" at bounding box center [1171, 451] width 113 height 19
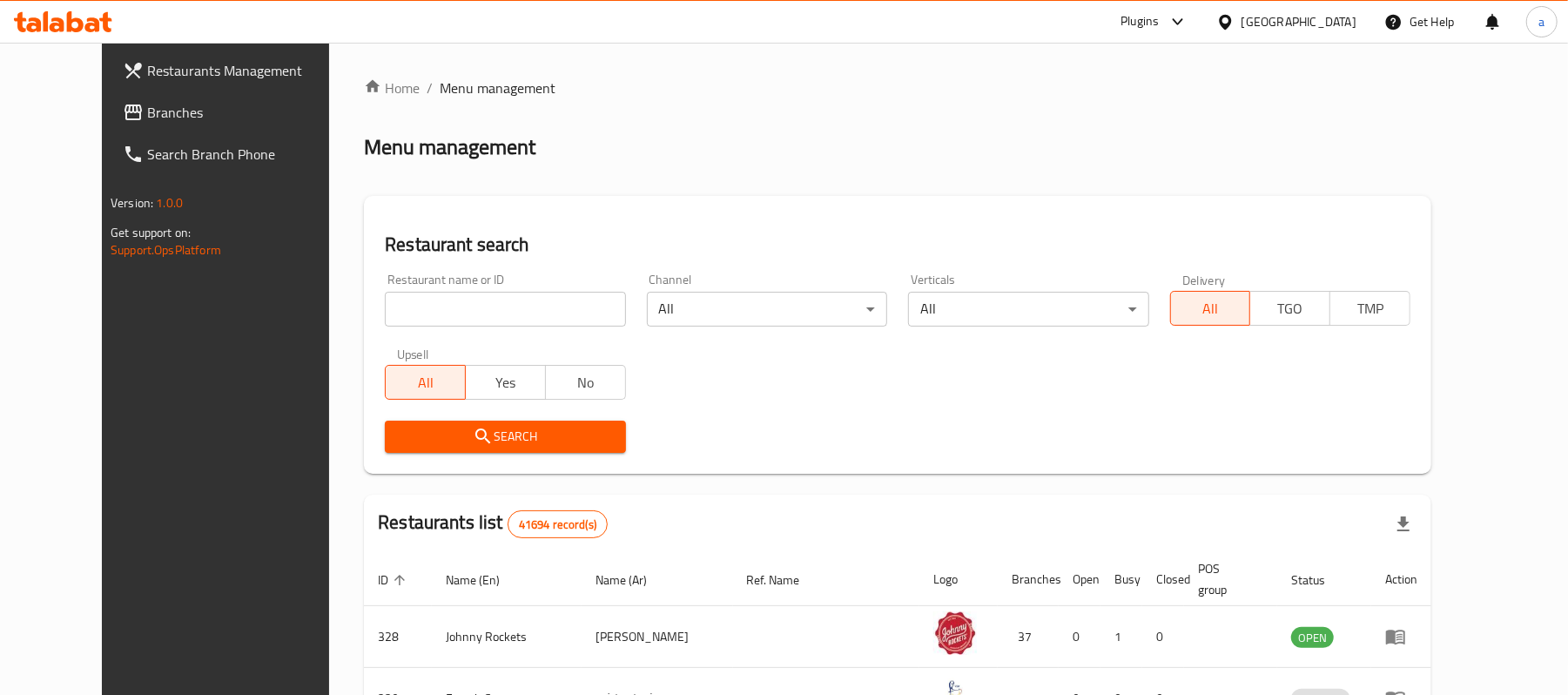
click at [147, 109] on span "Branches" at bounding box center [248, 113] width 203 height 21
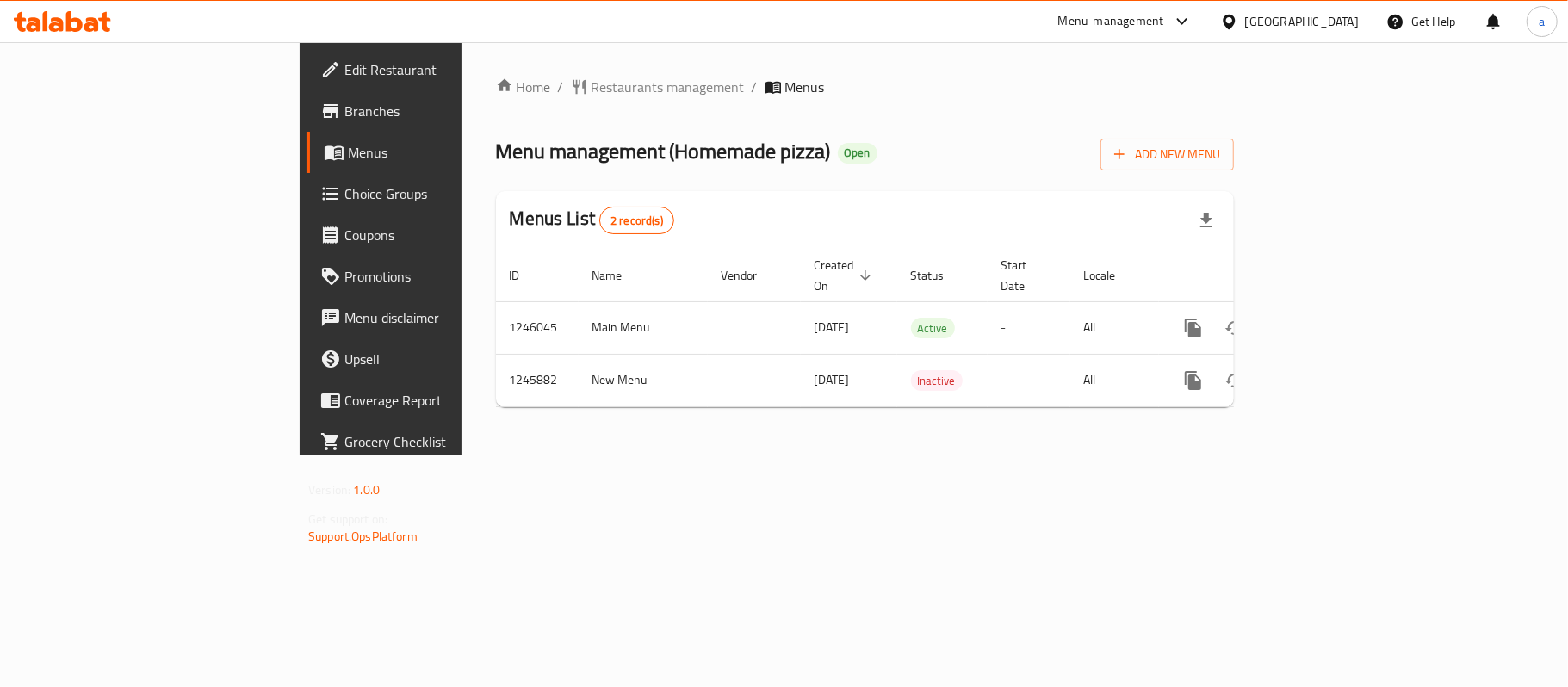
click at [1303, 17] on div "[GEOGRAPHIC_DATA]" at bounding box center [1301, 22] width 113 height 19
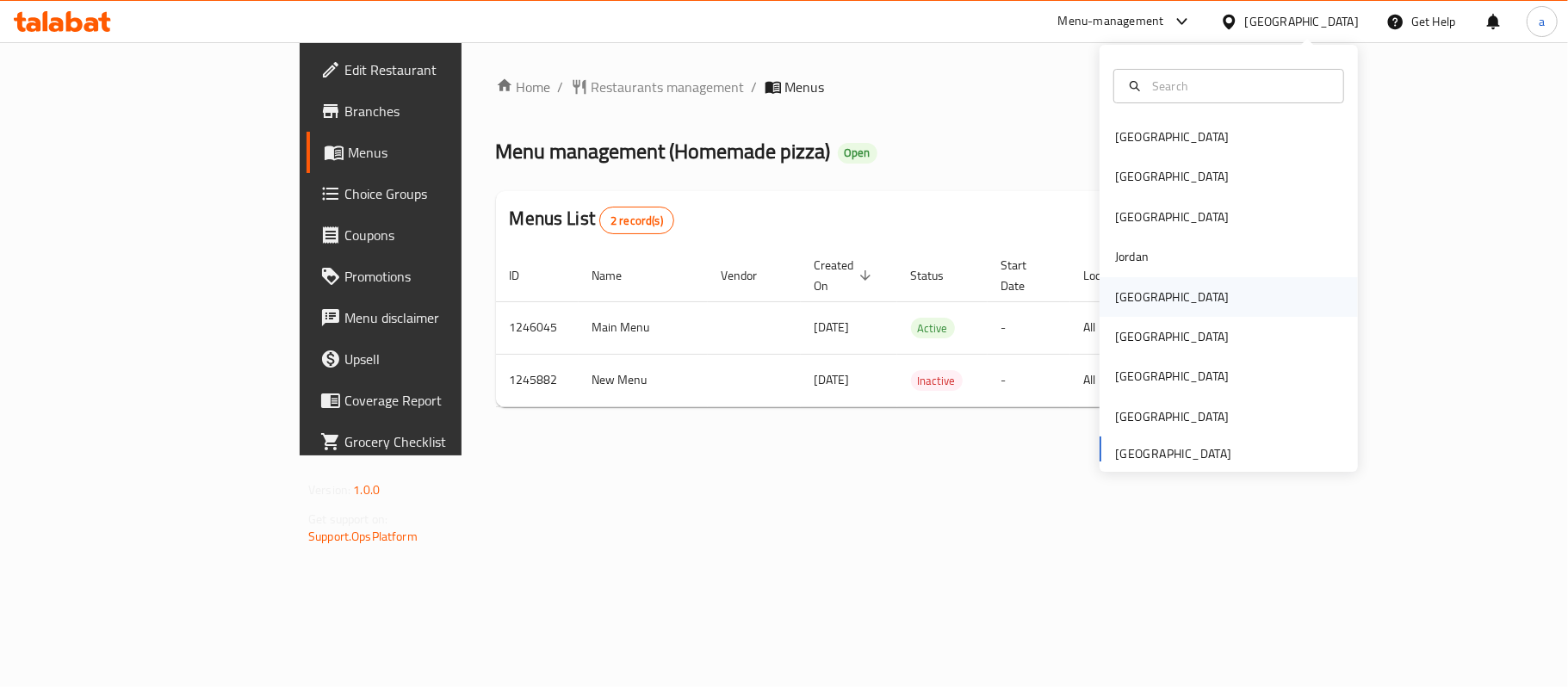
click at [1145, 288] on div "[GEOGRAPHIC_DATA]" at bounding box center [1171, 297] width 141 height 40
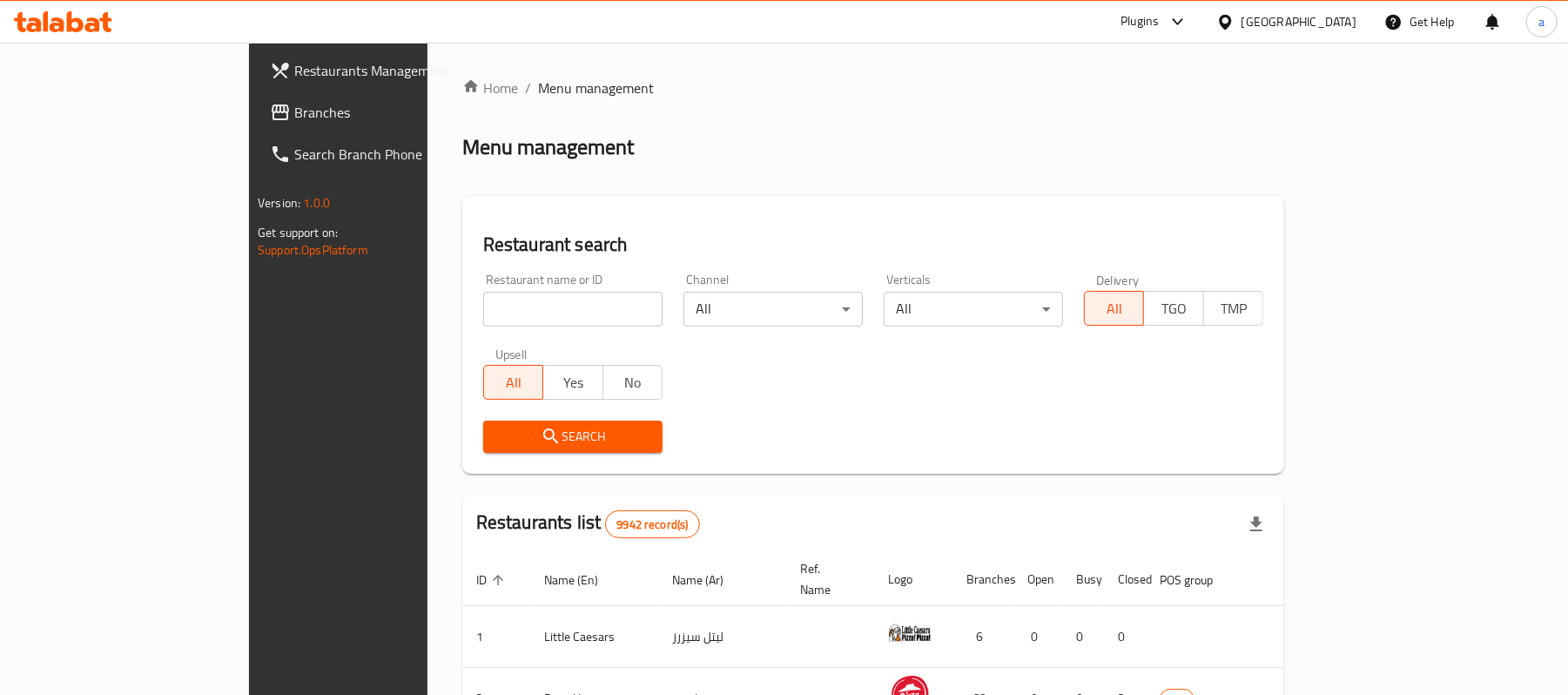
click at [295, 102] on span "Branches" at bounding box center [396, 113] width 203 height 21
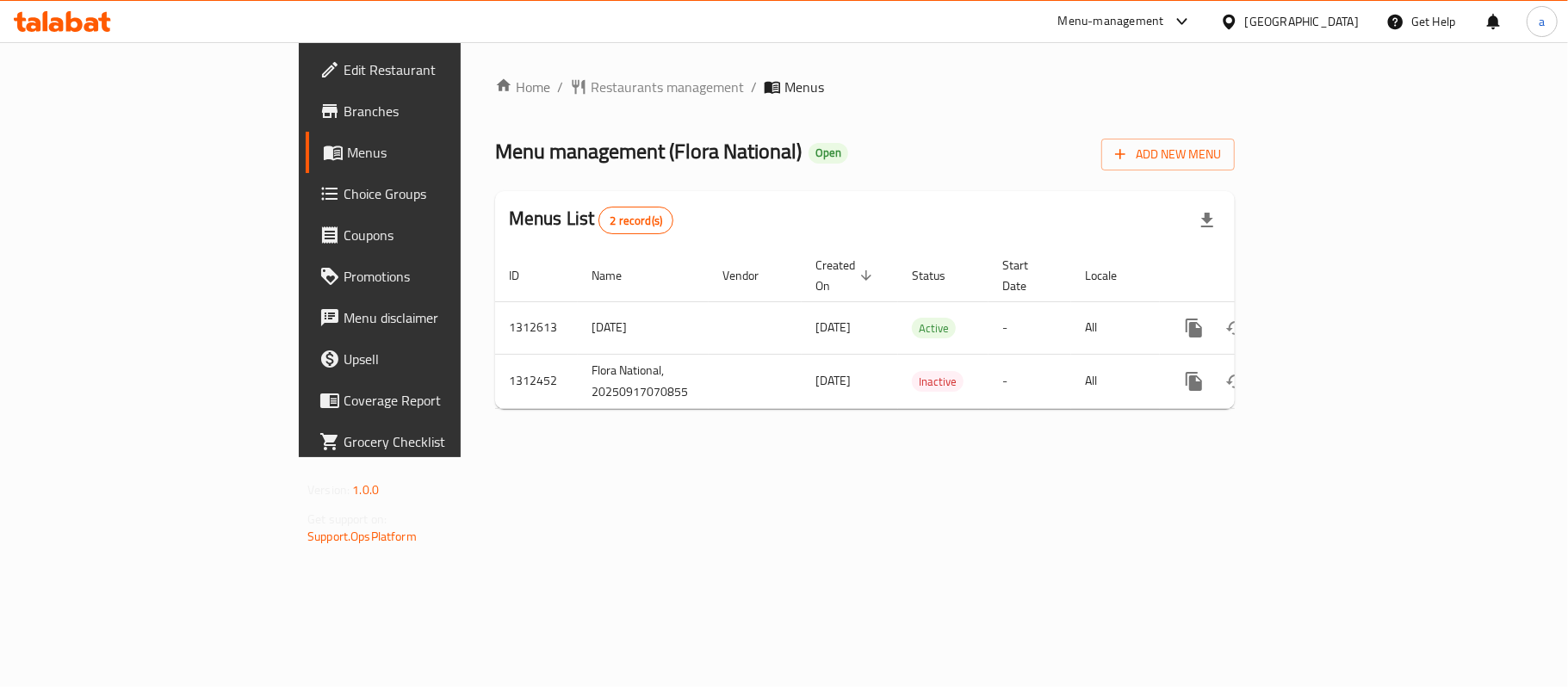
click at [1351, 17] on div "[GEOGRAPHIC_DATA]" at bounding box center [1301, 22] width 113 height 19
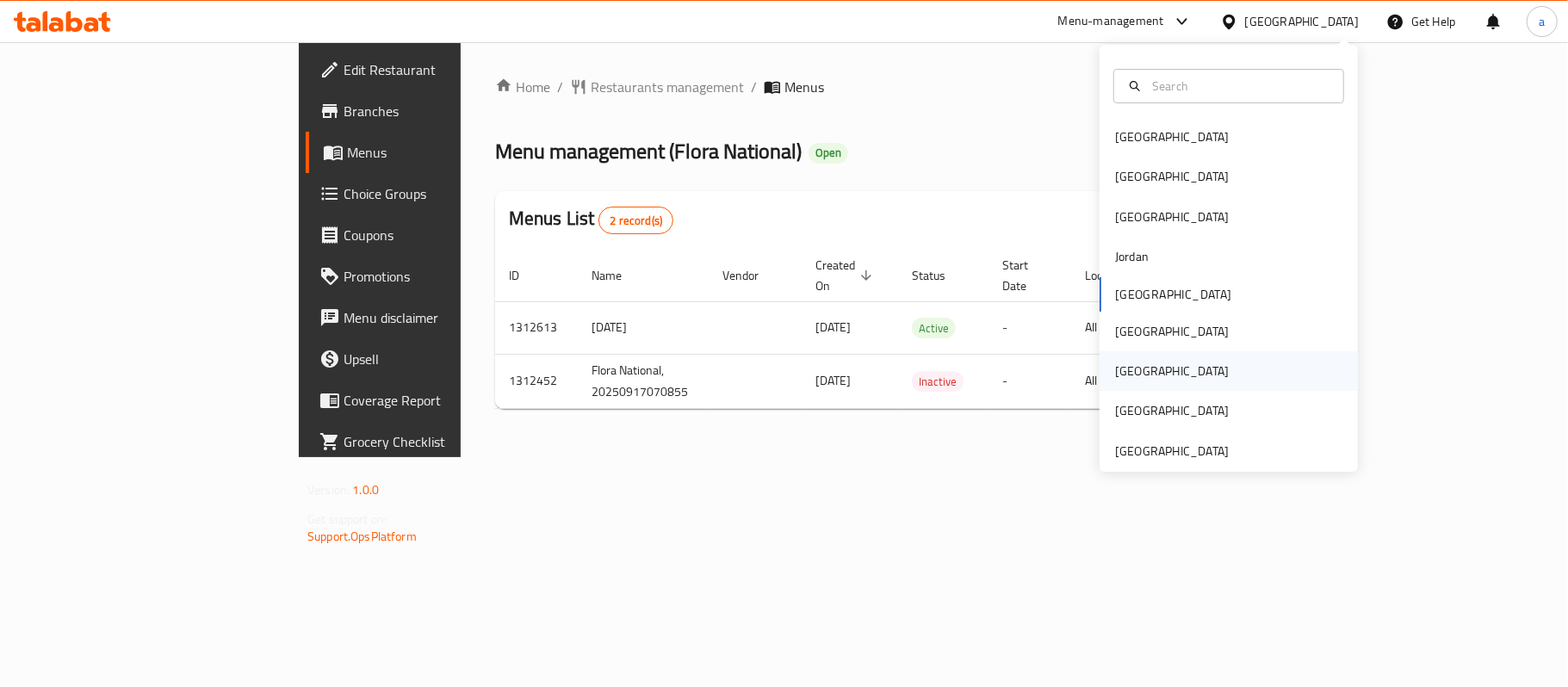
click at [1131, 363] on div "[GEOGRAPHIC_DATA]" at bounding box center [1171, 371] width 141 height 40
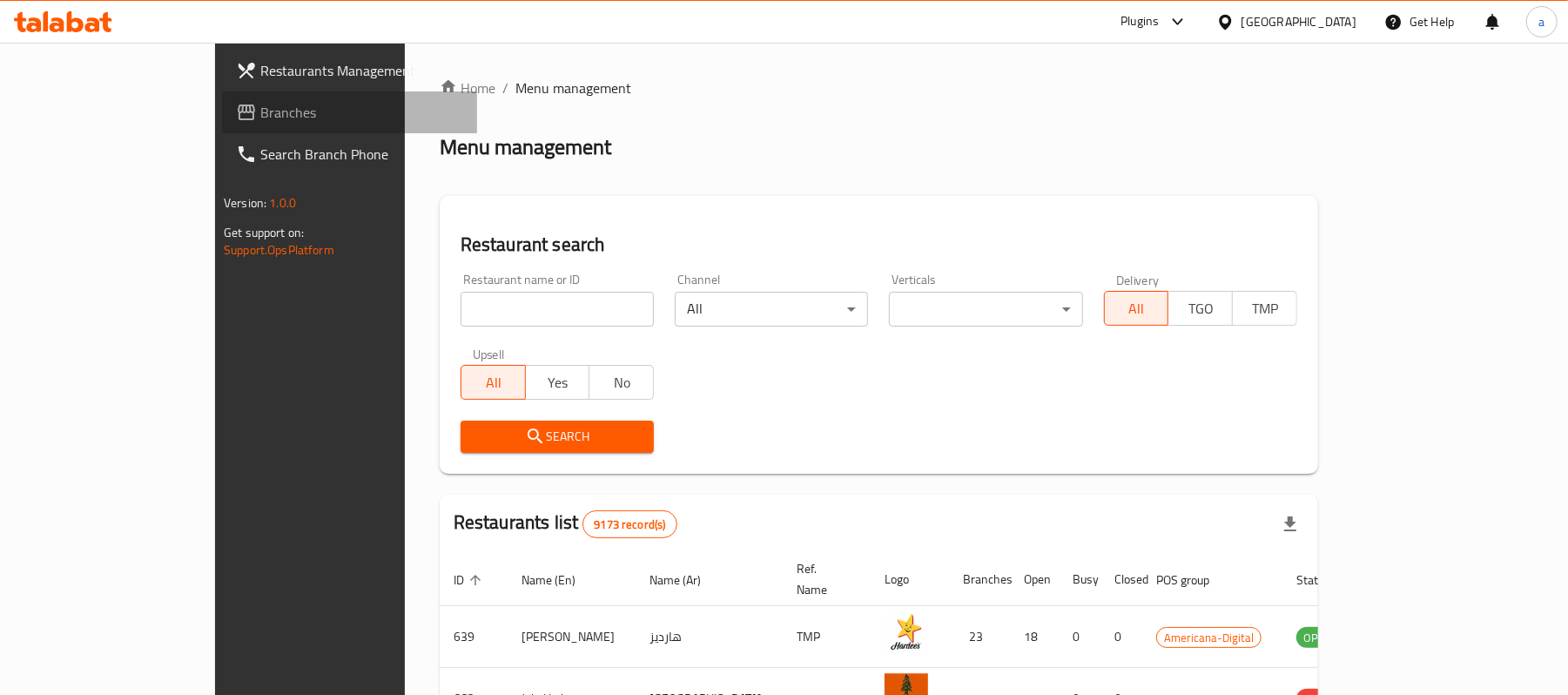
click at [260, 108] on span "Branches" at bounding box center [362, 113] width 203 height 21
